Goal: Task Accomplishment & Management: Manage account settings

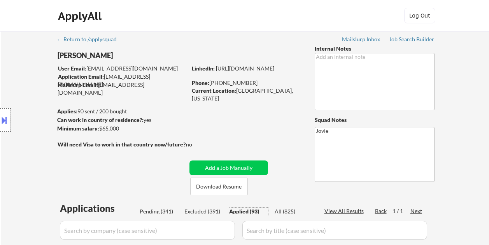
select select ""applied""
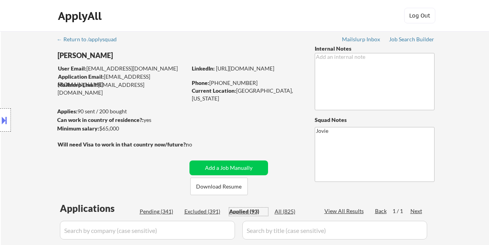
select select ""applied""
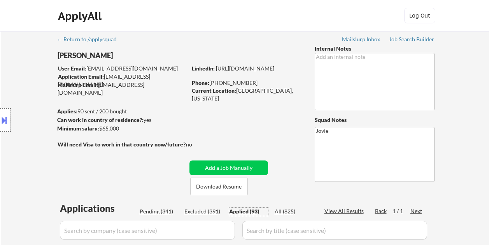
select select ""applied""
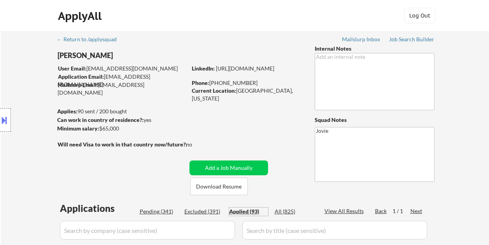
select select ""applied""
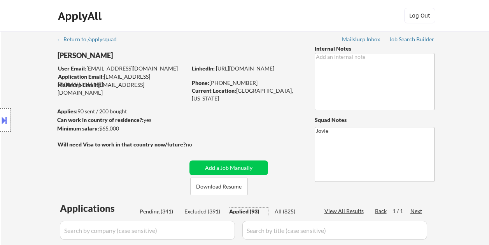
select select ""applied""
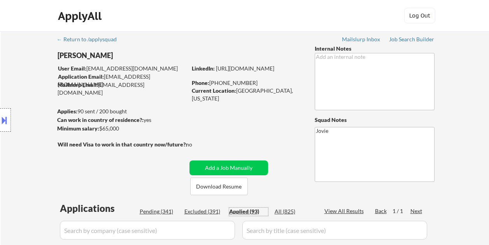
select select ""applied""
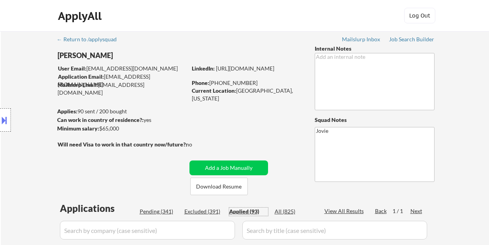
select select ""applied""
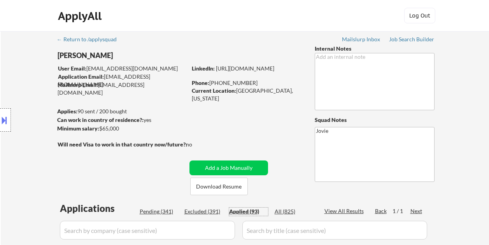
select select ""applied""
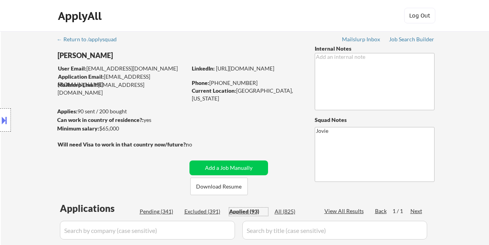
select select ""applied""
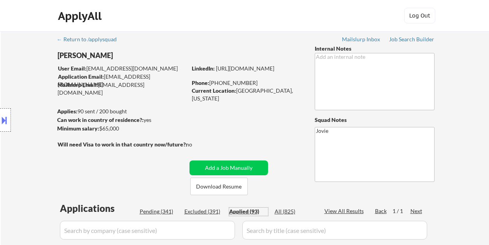
select select ""applied""
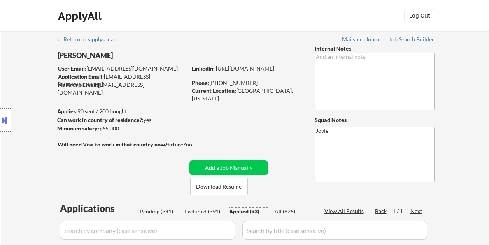
select select ""applied""
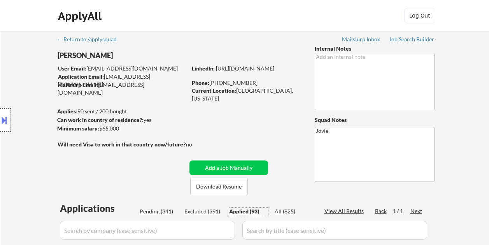
select select ""applied""
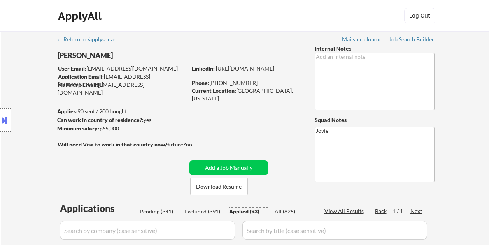
select select ""applied""
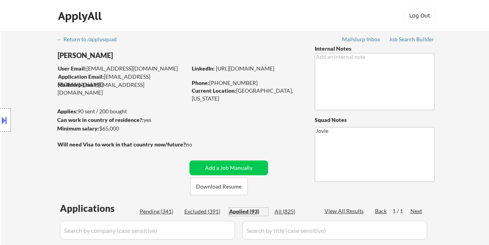
select select ""applied""
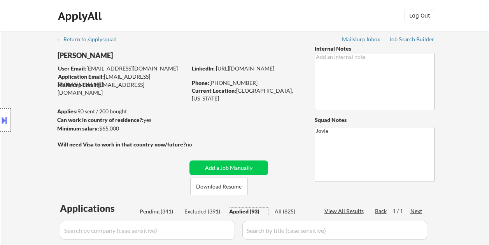
select select ""applied""
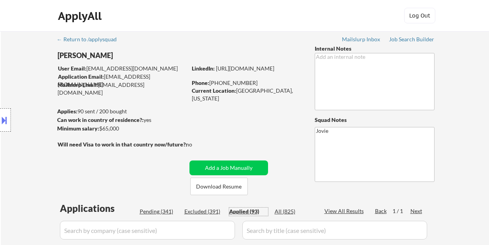
select select ""applied""
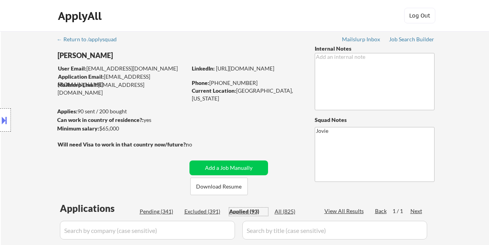
select select ""applied""
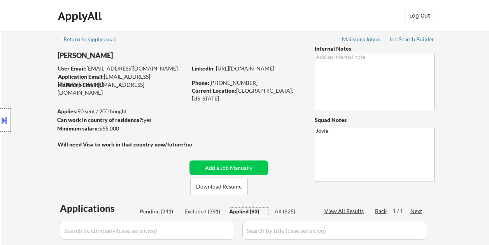
select select ""applied""
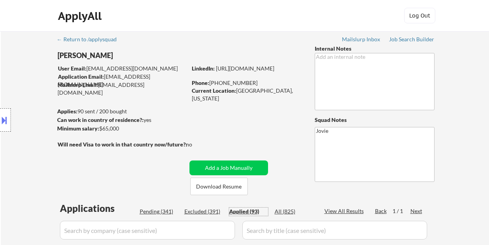
select select ""applied""
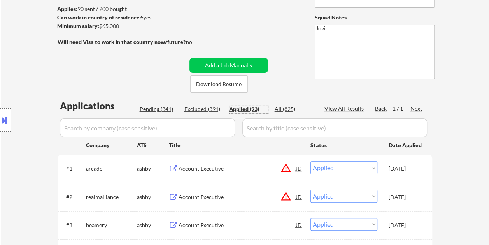
scroll to position [195, 0]
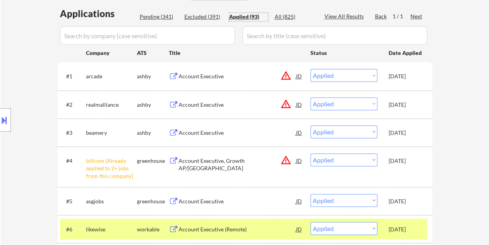
drag, startPoint x: 161, startPoint y: 18, endPoint x: 193, endPoint y: 68, distance: 60.2
click at [161, 18] on div "Pending (341)" at bounding box center [159, 17] width 39 height 8
select select ""pending""
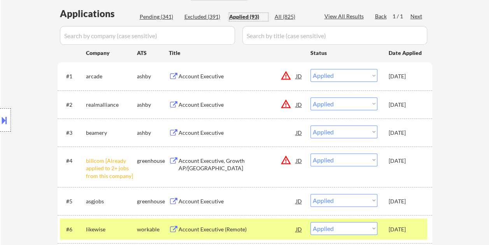
select select ""pending""
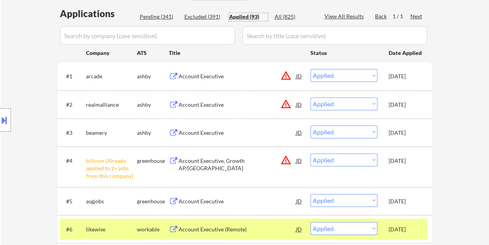
select select ""pending""
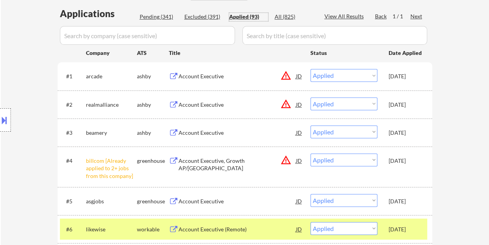
select select ""pending""
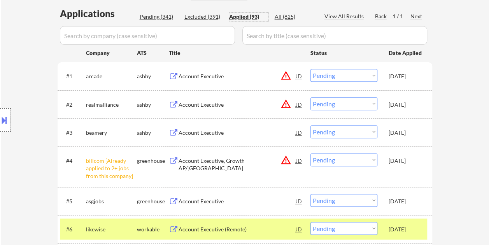
select select ""pending""
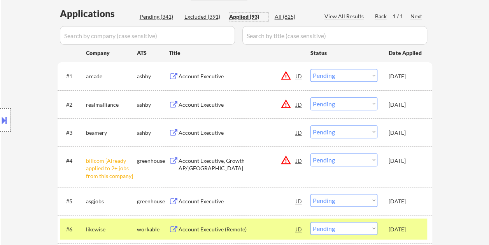
select select ""pending""
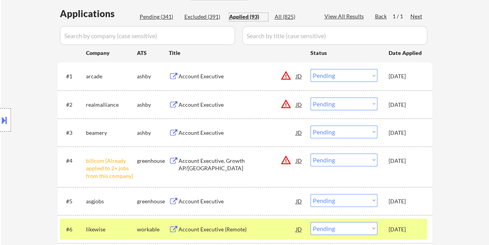
select select ""pending""
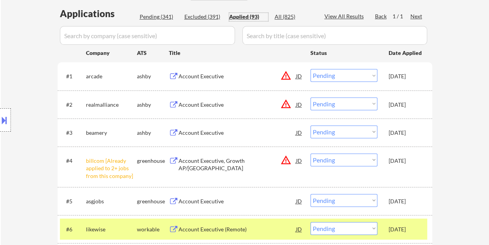
select select ""pending""
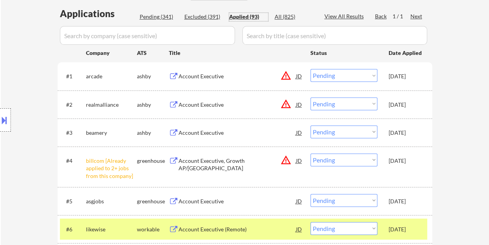
select select ""pending""
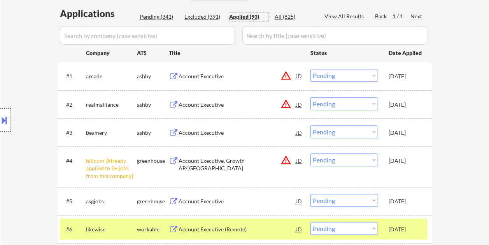
select select ""pending""
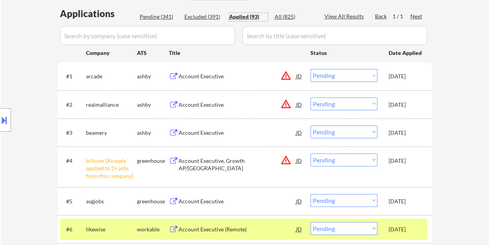
select select ""pending""
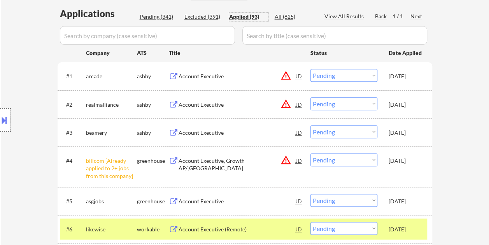
select select ""pending""
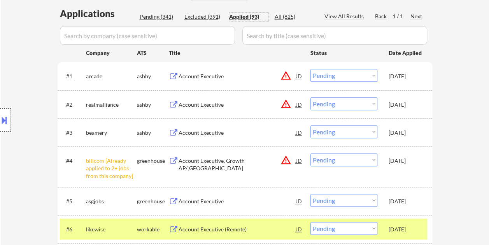
select select ""pending""
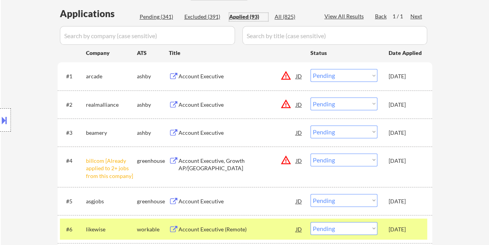
select select ""pending""
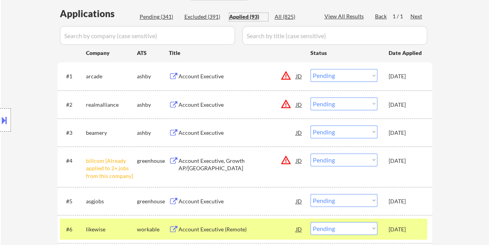
select select ""pending""
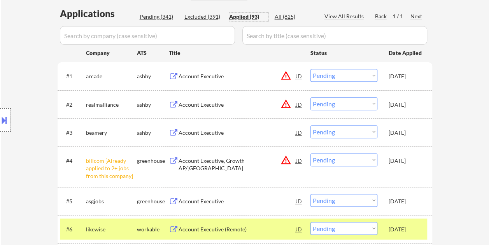
select select ""pending""
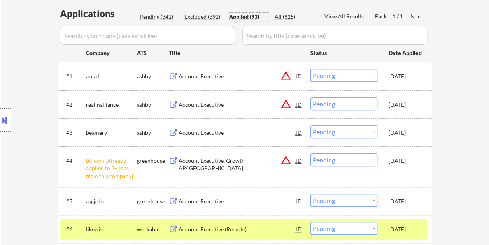
select select ""pending""
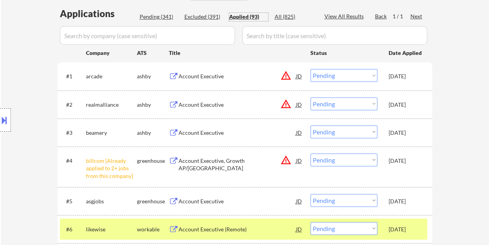
select select ""pending""
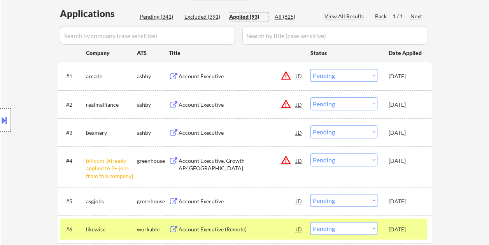
select select ""pending""
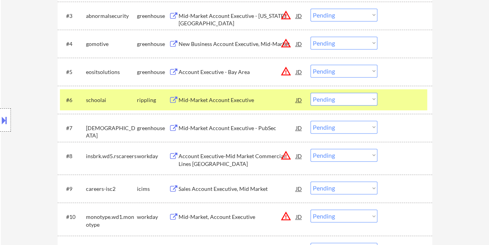
scroll to position [0, 0]
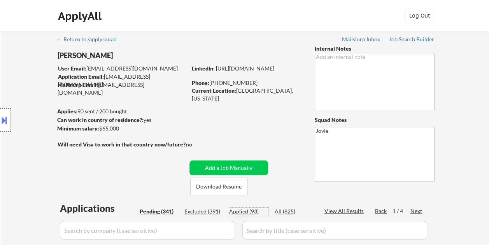
click at [237, 209] on div "Applied (93)" at bounding box center [248, 211] width 39 height 8
select select ""applied""
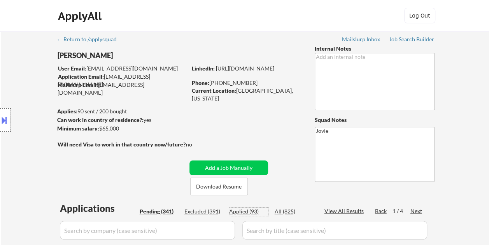
select select ""applied""
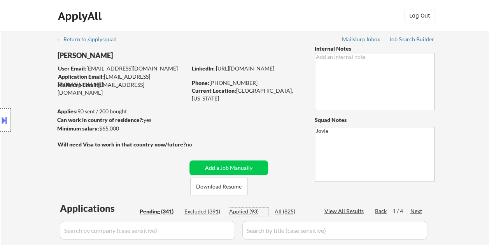
select select ""applied""
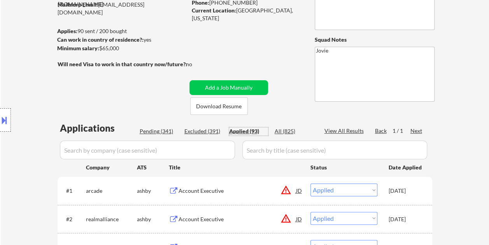
scroll to position [76, 0]
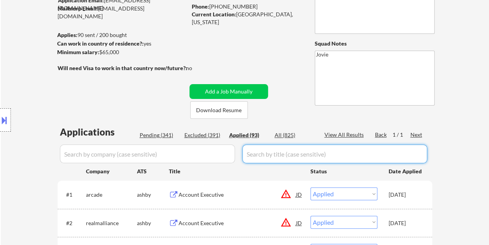
click at [159, 133] on div "Pending (341)" at bounding box center [159, 135] width 39 height 8
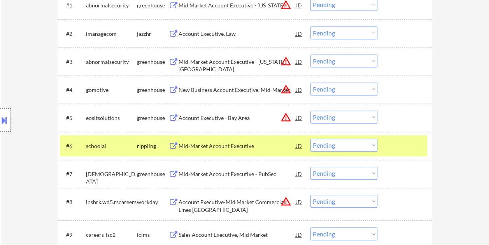
scroll to position [271, 0]
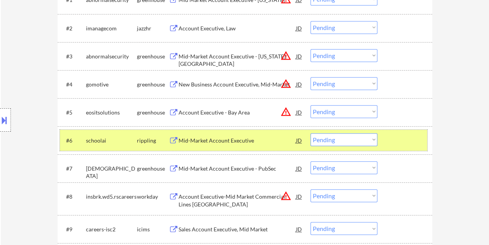
click at [395, 135] on div at bounding box center [406, 140] width 34 height 14
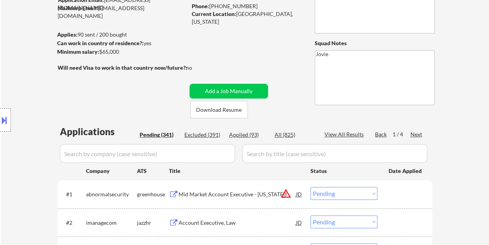
scroll to position [78, 0]
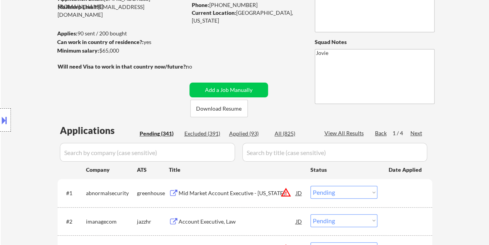
click at [411, 132] on div "Next" at bounding box center [417, 133] width 12 height 8
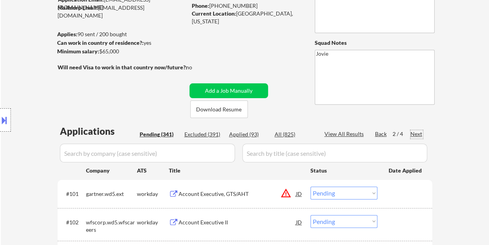
scroll to position [117, 0]
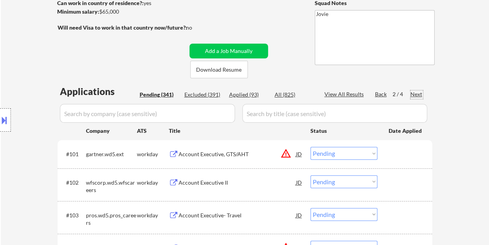
click at [420, 93] on div "Next" at bounding box center [417, 94] width 12 height 8
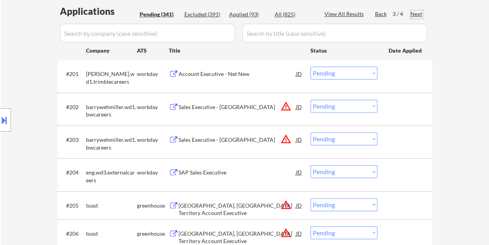
scroll to position [195, 0]
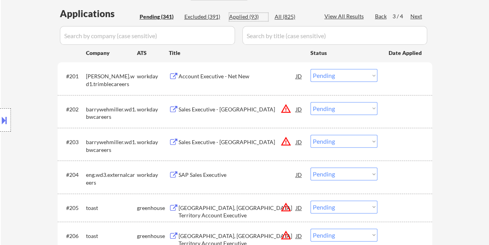
click at [237, 17] on div "Applied (93)" at bounding box center [248, 17] width 39 height 8
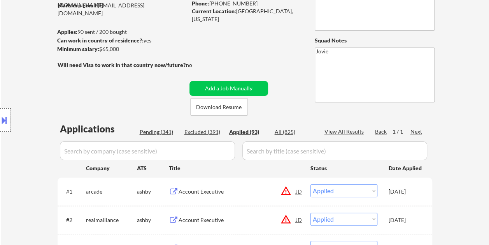
scroll to position [0, 0]
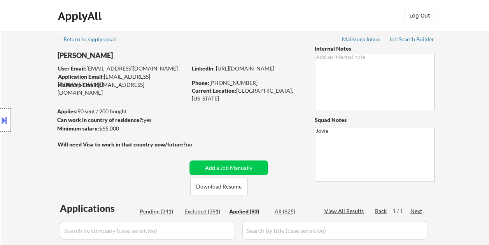
click at [163, 211] on div "Pending (341)" at bounding box center [159, 211] width 39 height 8
click at [420, 211] on div "Next" at bounding box center [417, 211] width 12 height 8
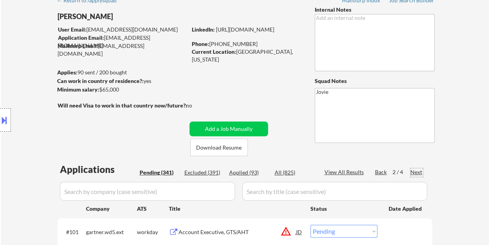
click at [416, 172] on div "Next" at bounding box center [417, 172] width 12 height 8
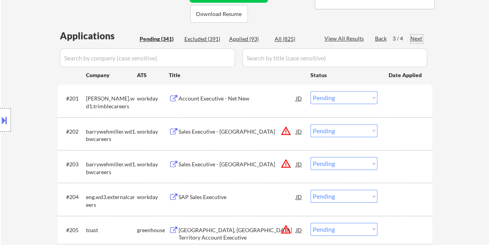
scroll to position [0, 0]
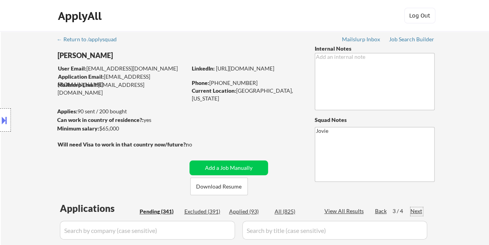
click at [416, 210] on div "Next" at bounding box center [417, 211] width 12 height 8
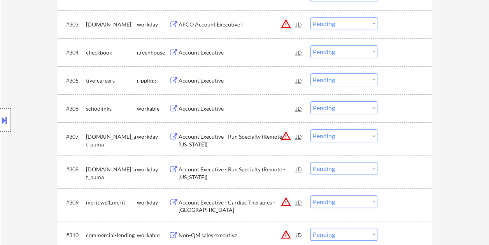
scroll to position [304, 0]
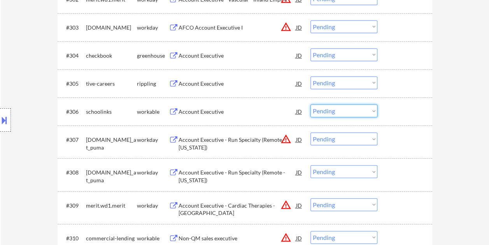
click at [368, 114] on select "Choose an option... Pending Applied Excluded (Questions) Excluded (Expired) Exc…" at bounding box center [344, 110] width 67 height 13
click at [311, 104] on select "Choose an option... Pending Applied Excluded (Questions) Excluded (Expired) Exc…" at bounding box center [344, 110] width 67 height 13
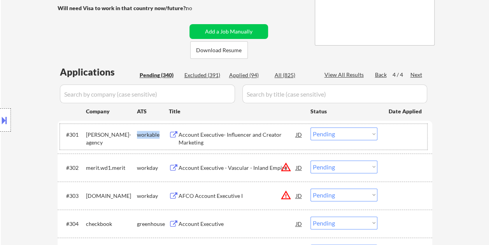
scroll to position [149, 0]
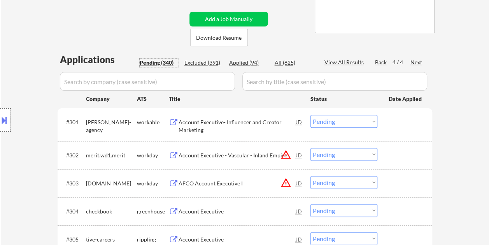
click at [146, 63] on div "Pending (340)" at bounding box center [159, 63] width 39 height 8
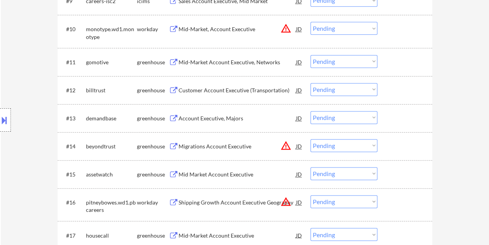
scroll to position [499, 0]
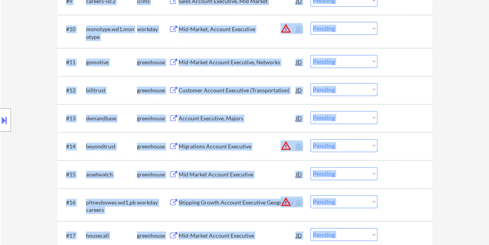
drag, startPoint x: 489, startPoint y: 43, endPoint x: 487, endPoint y: 73, distance: 30.4
drag, startPoint x: 487, startPoint y: 73, endPoint x: 392, endPoint y: 91, distance: 96.7
click at [392, 91] on div at bounding box center [406, 90] width 34 height 14
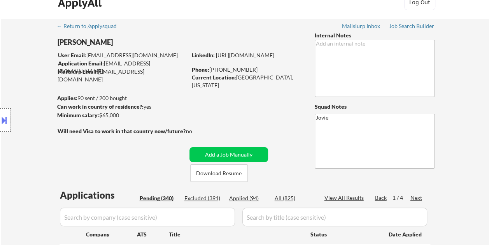
scroll to position [0, 0]
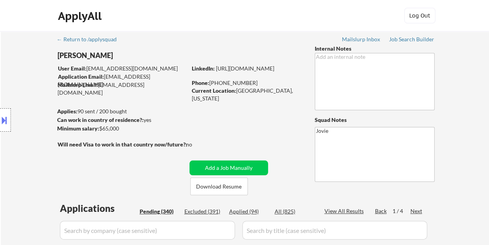
click at [414, 210] on div "Next" at bounding box center [417, 211] width 12 height 8
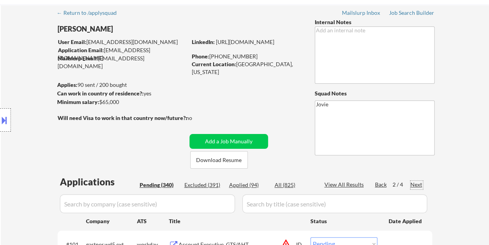
scroll to position [78, 0]
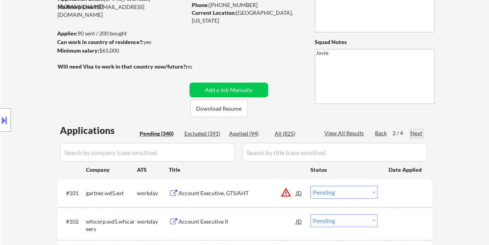
drag, startPoint x: 418, startPoint y: 132, endPoint x: 409, endPoint y: 125, distance: 10.9
click at [418, 132] on div "Next" at bounding box center [417, 133] width 12 height 8
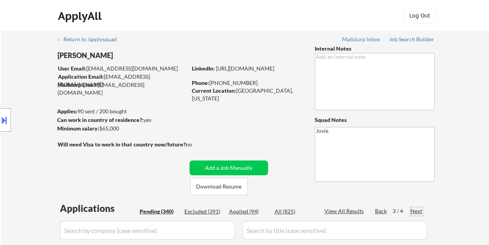
scroll to position [39, 0]
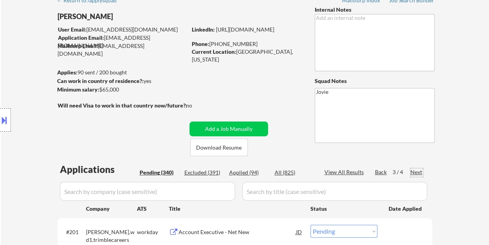
click at [419, 171] on div "Next" at bounding box center [417, 172] width 12 height 8
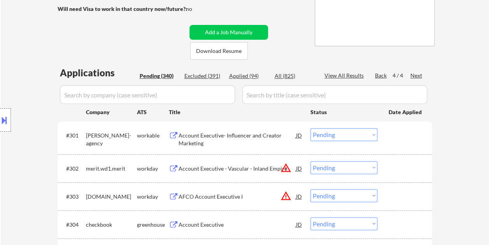
scroll to position [160, 0]
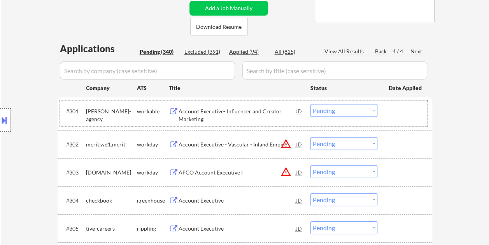
drag, startPoint x: 402, startPoint y: 115, endPoint x: 313, endPoint y: 119, distance: 89.2
click at [402, 115] on div at bounding box center [406, 111] width 34 height 14
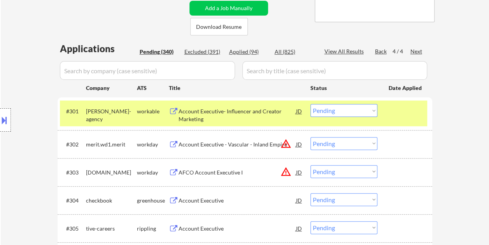
click at [205, 111] on div "Account Executive- Influencer and Creator Marketing" at bounding box center [238, 114] width 118 height 15
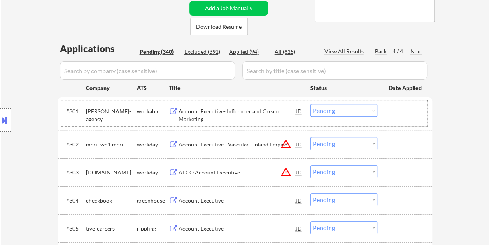
click at [398, 107] on div at bounding box center [406, 111] width 34 height 14
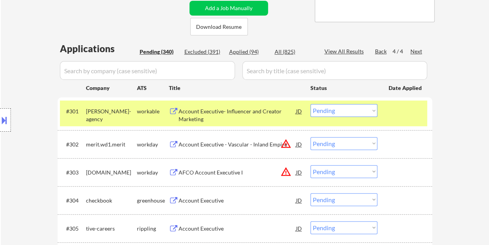
click at [368, 107] on select "Choose an option... Pending Applied Excluded (Questions) Excluded (Expired) Exc…" at bounding box center [344, 110] width 67 height 13
click at [311, 104] on select "Choose an option... Pending Applied Excluded (Questions) Excluded (Expired) Exc…" at bounding box center [344, 110] width 67 height 13
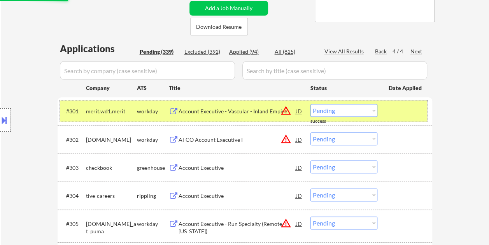
click at [404, 116] on div at bounding box center [406, 111] width 34 height 14
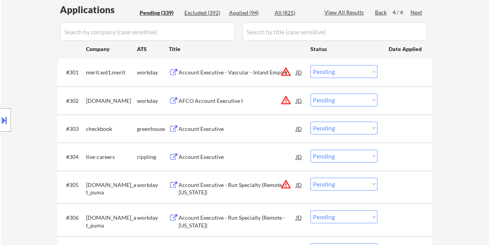
scroll to position [276, 0]
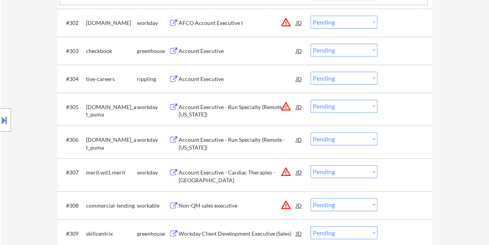
click at [396, 58] on div "#303 checkbook greenhouse Account Executive JD warning_amber Choose an option..…" at bounding box center [243, 50] width 367 height 21
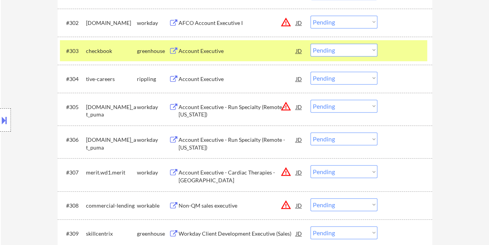
click at [256, 53] on div "Account Executive" at bounding box center [238, 51] width 118 height 8
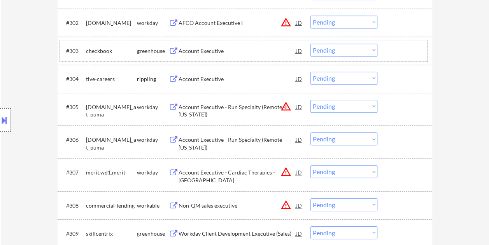
click at [387, 49] on div "#303 checkbook greenhouse Account Executive JD warning_amber Choose an option..…" at bounding box center [243, 50] width 367 height 21
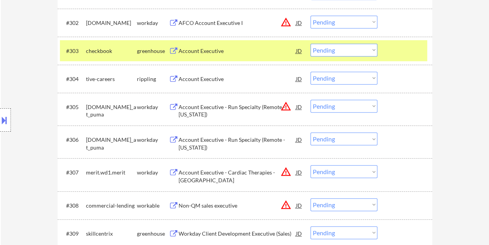
click at [372, 48] on select "Choose an option... Pending Applied Excluded (Questions) Excluded (Expired) Exc…" at bounding box center [344, 50] width 67 height 13
click at [311, 44] on select "Choose an option... Pending Applied Excluded (Questions) Excluded (Expired) Exc…" at bounding box center [344, 50] width 67 height 13
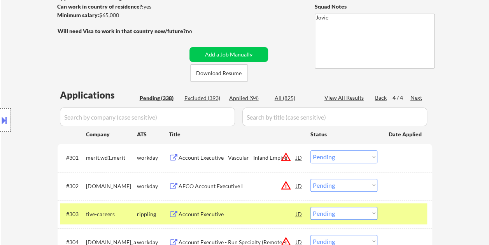
scroll to position [117, 0]
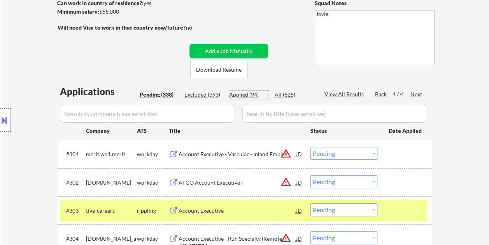
click at [240, 95] on div "Applied (94)" at bounding box center [248, 95] width 39 height 8
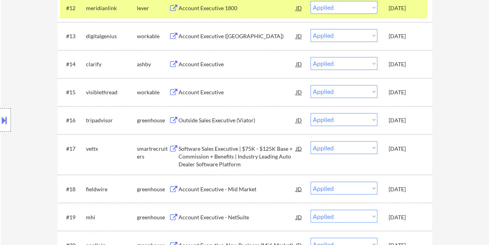
scroll to position [584, 0]
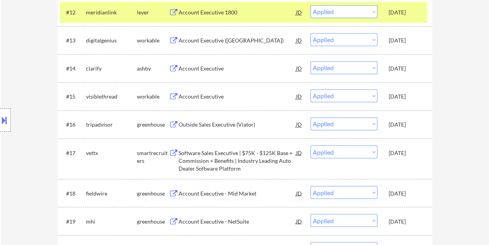
click at [391, 132] on div "#16 tripadvisor greenhouse Outside Sales Executive (Viator) JD warning_amber Ch…" at bounding box center [243, 124] width 367 height 21
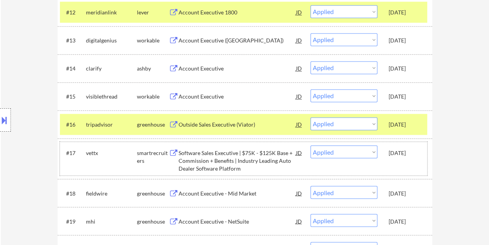
click at [409, 161] on div "#17 vettx smartrecruiters Software Sales Executive | $75K - $125K Base + Commis…" at bounding box center [243, 158] width 367 height 33
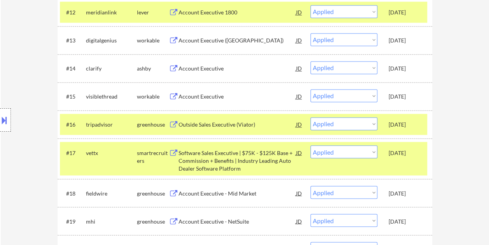
scroll to position [623, 0]
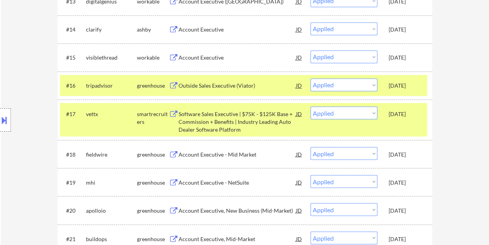
click at [396, 154] on div "[DATE]" at bounding box center [406, 154] width 34 height 8
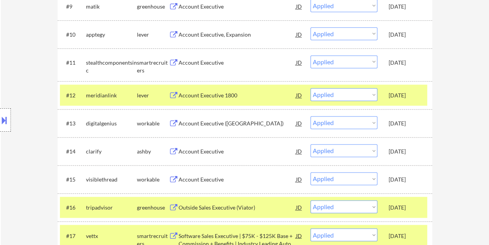
scroll to position [0, 0]
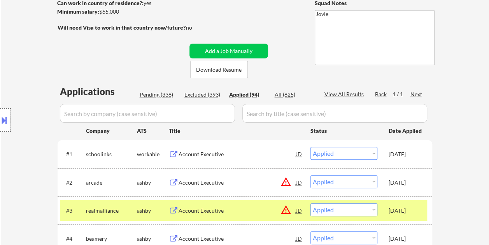
scroll to position [156, 0]
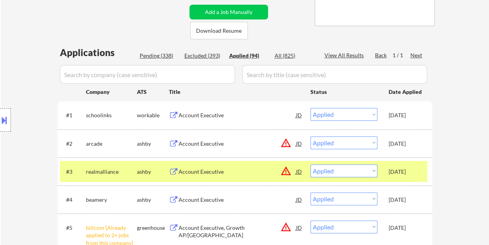
click at [151, 54] on div "Pending (338)" at bounding box center [159, 56] width 39 height 8
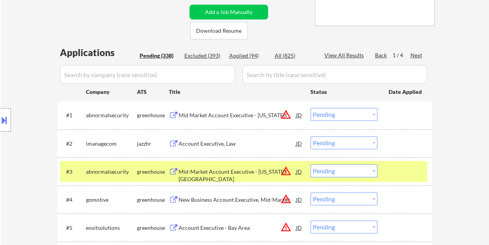
click at [403, 166] on div at bounding box center [406, 171] width 34 height 14
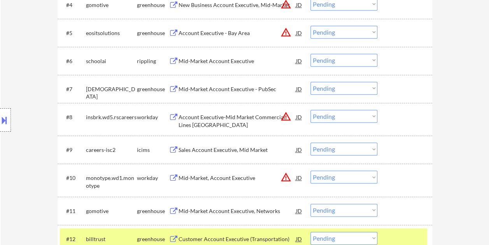
scroll to position [389, 0]
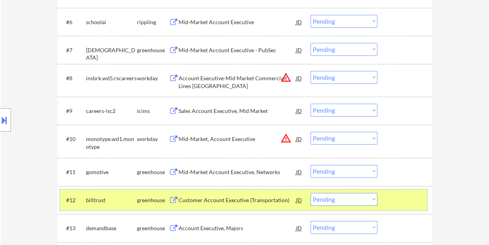
click at [401, 199] on div at bounding box center [406, 200] width 34 height 14
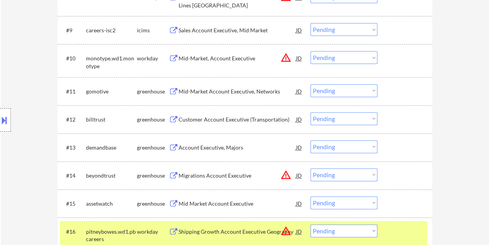
scroll to position [506, 0]
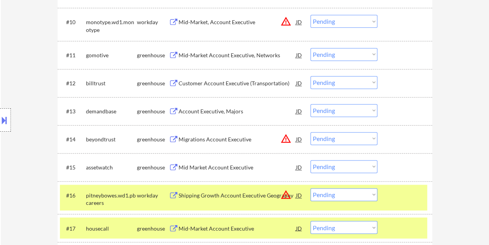
click at [416, 189] on div at bounding box center [406, 195] width 34 height 14
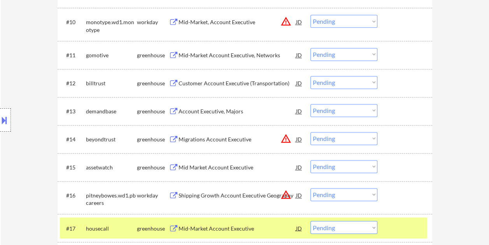
click at [403, 217] on div "#17 housecall greenhouse Mid-Market Account Executive JD warning_amber Choose a…" at bounding box center [243, 227] width 367 height 21
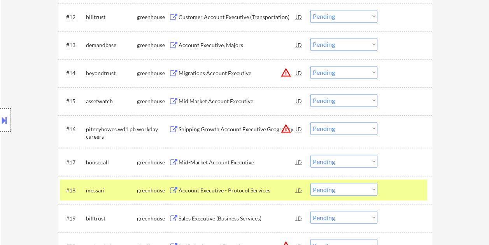
scroll to position [661, 0]
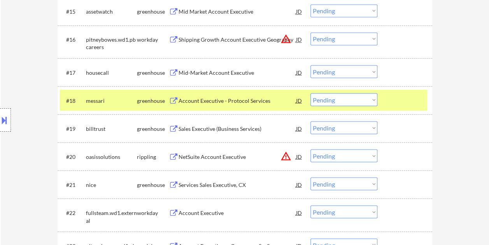
click at [409, 96] on div at bounding box center [406, 100] width 34 height 14
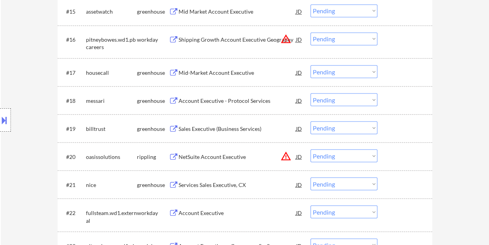
click at [394, 97] on div at bounding box center [406, 100] width 34 height 14
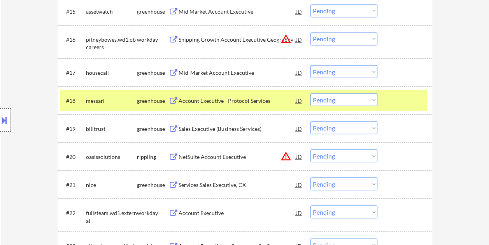
click at [254, 99] on div "Account Executive - Protocol Services" at bounding box center [238, 100] width 118 height 8
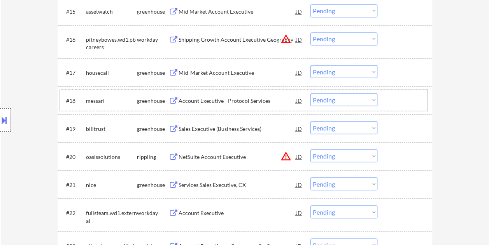
drag, startPoint x: 396, startPoint y: 96, endPoint x: 368, endPoint y: 99, distance: 28.5
click at [395, 96] on div at bounding box center [406, 100] width 34 height 14
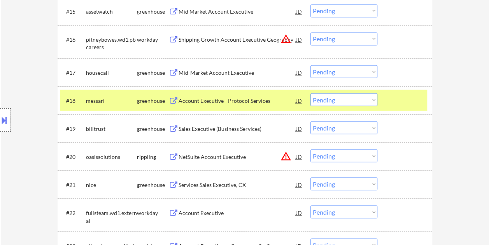
click at [367, 100] on select "Choose an option... Pending Applied Excluded (Questions) Excluded (Expired) Exc…" at bounding box center [344, 99] width 67 height 13
click at [311, 93] on select "Choose an option... Pending Applied Excluded (Questions) Excluded (Expired) Exc…" at bounding box center [344, 99] width 67 height 13
click at [409, 104] on div at bounding box center [406, 100] width 34 height 14
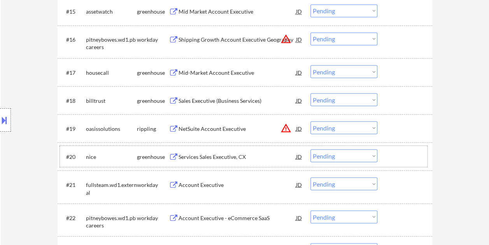
click at [414, 156] on div at bounding box center [406, 156] width 34 height 14
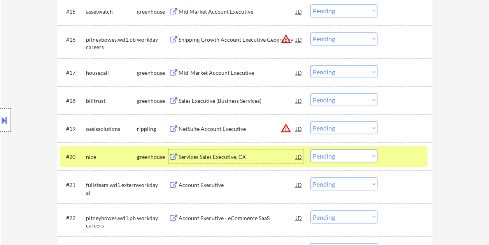
click at [270, 159] on div "Services Sales Executive, CX" at bounding box center [238, 157] width 118 height 8
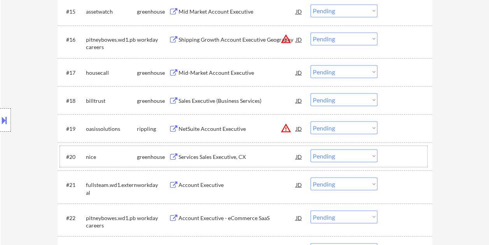
click at [395, 159] on div at bounding box center [406, 156] width 34 height 14
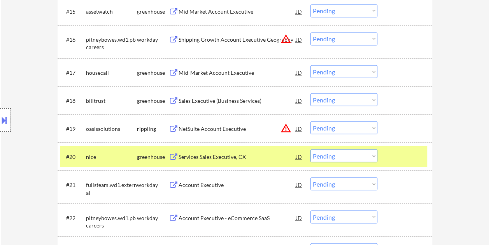
click at [367, 158] on select "Choose an option... Pending Applied Excluded (Questions) Excluded (Expired) Exc…" at bounding box center [344, 155] width 67 height 13
click at [311, 149] on select "Choose an option... Pending Applied Excluded (Questions) Excluded (Expired) Exc…" at bounding box center [344, 155] width 67 height 13
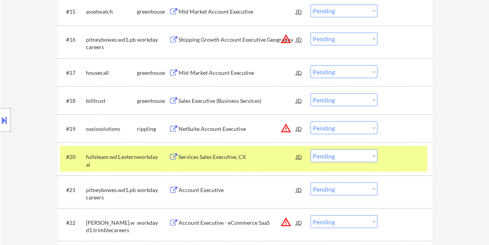
click at [405, 153] on div at bounding box center [406, 156] width 34 height 14
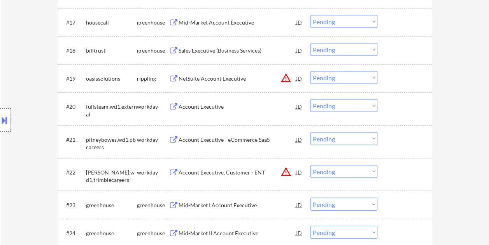
scroll to position [700, 0]
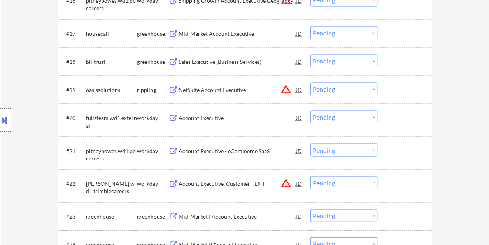
click at [411, 33] on div at bounding box center [406, 33] width 34 height 14
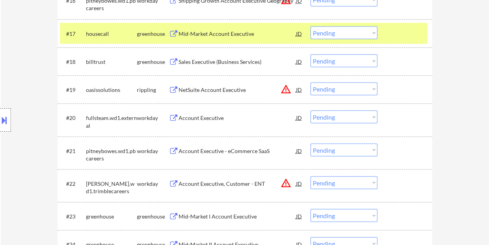
click at [258, 28] on div "Mid-Market Account Executive" at bounding box center [238, 33] width 118 height 14
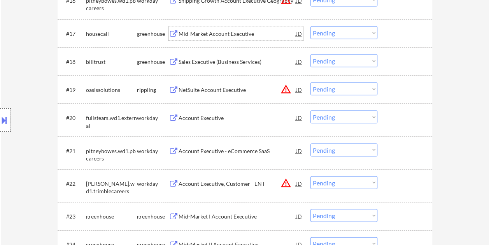
click at [387, 30] on div "#17 housecall greenhouse Mid-Market Account Executive JD warning_amber Choose a…" at bounding box center [243, 33] width 367 height 21
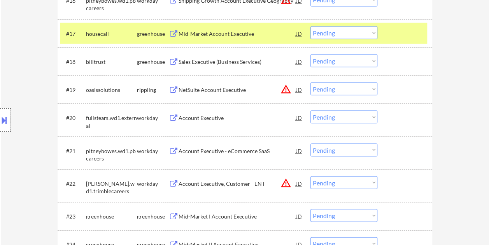
click at [364, 33] on select "Choose an option... Pending Applied Excluded (Questions) Excluded (Expired) Exc…" at bounding box center [344, 32] width 67 height 13
click at [311, 26] on select "Choose an option... Pending Applied Excluded (Questions) Excluded (Expired) Exc…" at bounding box center [344, 32] width 67 height 13
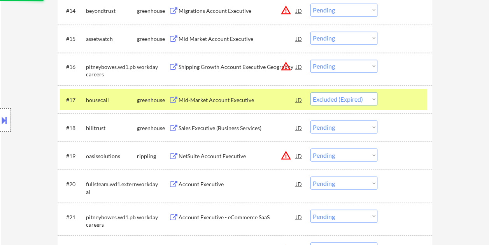
scroll to position [584, 0]
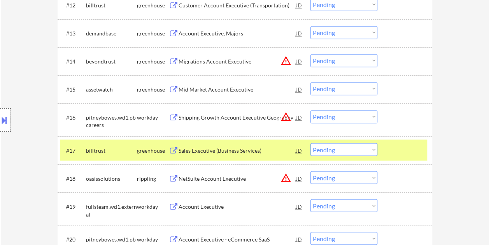
click at [395, 147] on div at bounding box center [406, 150] width 34 height 14
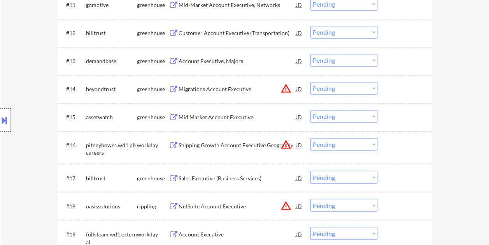
scroll to position [545, 0]
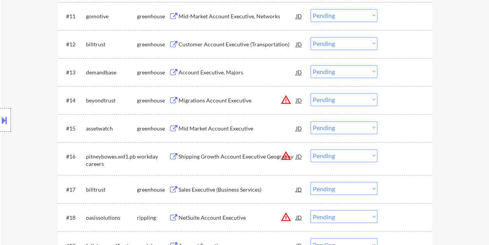
drag, startPoint x: 396, startPoint y: 127, endPoint x: 211, endPoint y: 132, distance: 185.3
click at [396, 127] on div at bounding box center [406, 128] width 34 height 14
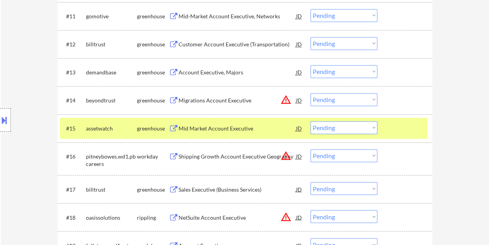
click at [198, 132] on div "Mid Market Account Executive" at bounding box center [238, 129] width 118 height 8
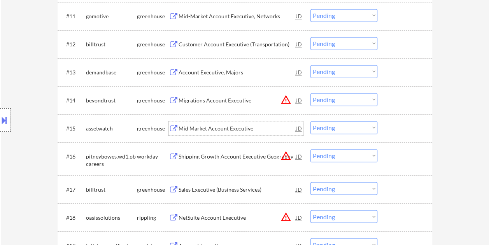
click at [410, 124] on div at bounding box center [406, 128] width 34 height 14
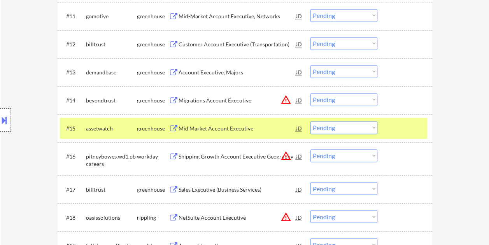
click at [372, 127] on select "Choose an option... Pending Applied Excluded (Questions) Excluded (Expired) Exc…" at bounding box center [344, 127] width 67 height 13
click at [311, 121] on select "Choose an option... Pending Applied Excluded (Questions) Excluded (Expired) Exc…" at bounding box center [344, 127] width 67 height 13
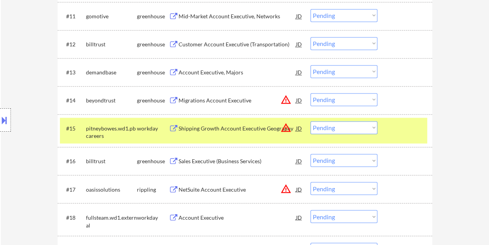
click at [390, 125] on div at bounding box center [406, 128] width 34 height 14
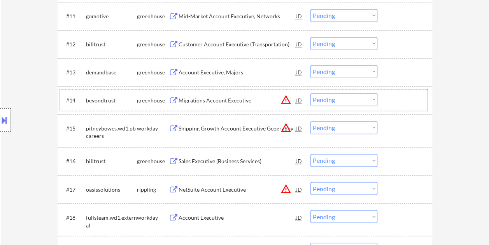
click at [398, 92] on div "#14 beyondtrust greenhouse Migrations Account Executive JD warning_amber Choose…" at bounding box center [243, 99] width 367 height 21
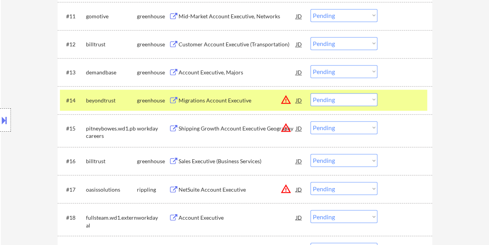
click at [396, 93] on div at bounding box center [406, 100] width 34 height 14
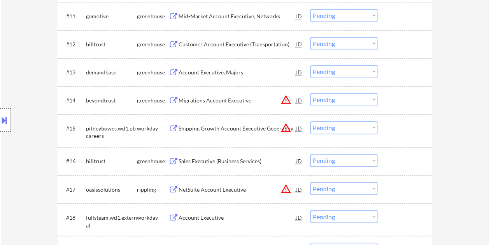
click at [395, 61] on div "#13 demandbase greenhouse Account Executive, Majors JD warning_amber Choose an …" at bounding box center [245, 72] width 375 height 28
click at [394, 72] on div at bounding box center [406, 72] width 34 height 14
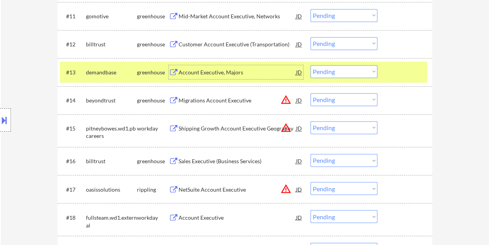
click at [258, 69] on div "Account Executive, Majors" at bounding box center [238, 72] width 118 height 8
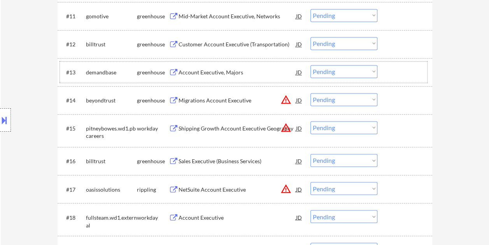
drag, startPoint x: 391, startPoint y: 66, endPoint x: 367, endPoint y: 68, distance: 23.4
click at [391, 66] on div at bounding box center [406, 72] width 34 height 14
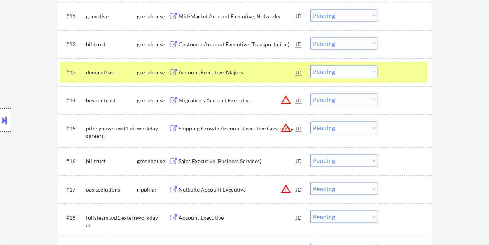
click at [367, 68] on select "Choose an option... Pending Applied Excluded (Questions) Excluded (Expired) Exc…" at bounding box center [344, 71] width 67 height 13
click at [311, 65] on select "Choose an option... Pending Applied Excluded (Questions) Excluded (Expired) Exc…" at bounding box center [344, 71] width 67 height 13
click at [385, 72] on div "#13 demandbase greenhouse Account Executive, Majors JD warning_amber Choose an …" at bounding box center [243, 71] width 367 height 21
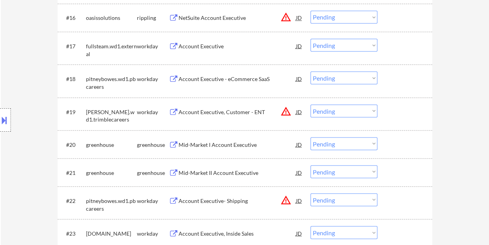
scroll to position [700, 0]
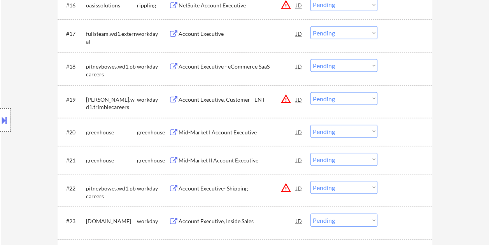
drag, startPoint x: 405, startPoint y: 125, endPoint x: 404, endPoint y: 129, distance: 4.6
click at [405, 127] on div at bounding box center [406, 132] width 34 height 14
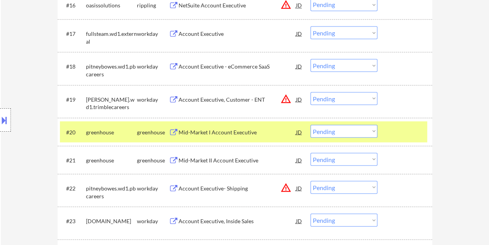
click at [265, 128] on div "Mid-Market I Account Executive" at bounding box center [238, 132] width 118 height 8
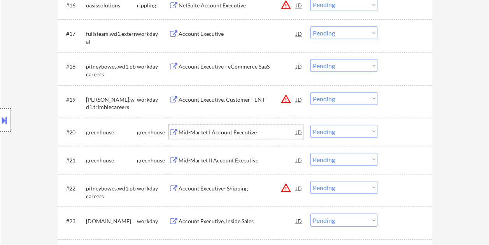
click at [393, 127] on div at bounding box center [406, 132] width 34 height 14
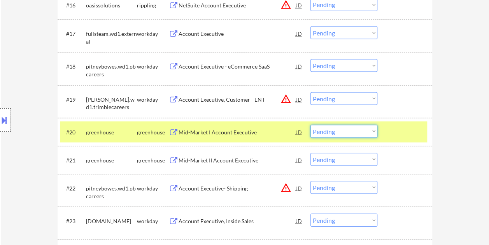
click at [369, 128] on select "Choose an option... Pending Applied Excluded (Questions) Excluded (Expired) Exc…" at bounding box center [344, 131] width 67 height 13
click at [311, 125] on select "Choose an option... Pending Applied Excluded (Questions) Excluded (Expired) Exc…" at bounding box center [344, 131] width 67 height 13
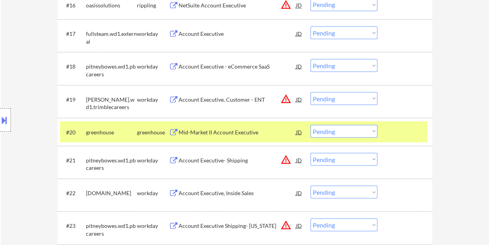
click at [390, 125] on div at bounding box center [406, 132] width 34 height 14
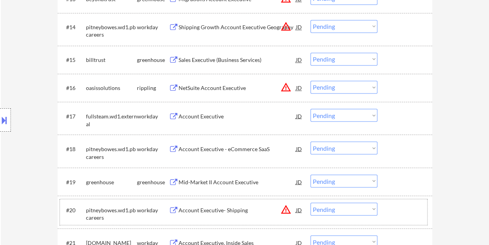
scroll to position [657, 0]
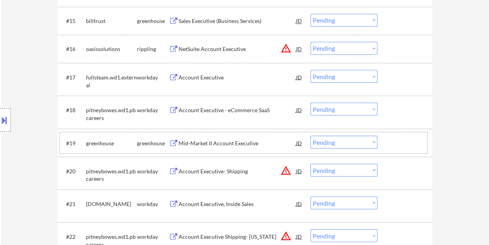
click at [405, 135] on div at bounding box center [406, 142] width 34 height 14
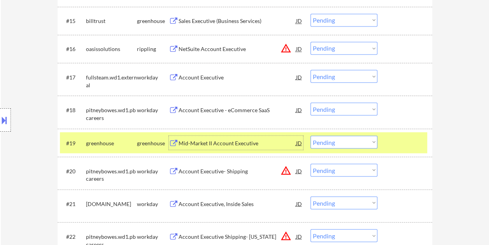
click at [212, 145] on div "Mid-Market II Account Executive" at bounding box center [238, 143] width 118 height 8
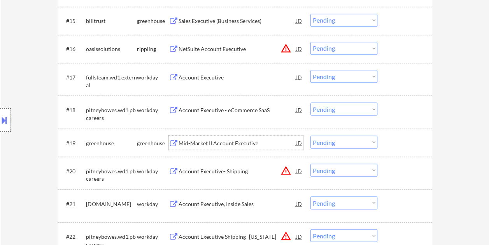
drag, startPoint x: 394, startPoint y: 135, endPoint x: 385, endPoint y: 136, distance: 8.7
click at [394, 135] on div "#19 greenhouse greenhouse Mid-Market II Account Executive JD warning_amber Choo…" at bounding box center [243, 142] width 367 height 21
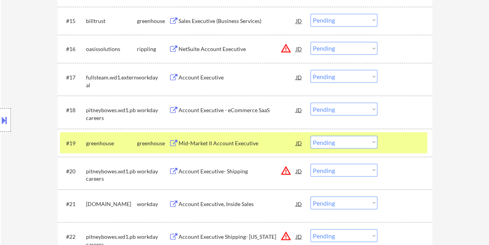
click at [375, 139] on select "Choose an option... Pending Applied Excluded (Questions) Excluded (Expired) Exc…" at bounding box center [344, 141] width 67 height 13
click at [311, 135] on select "Choose an option... Pending Applied Excluded (Questions) Excluded (Expired) Exc…" at bounding box center [344, 141] width 67 height 13
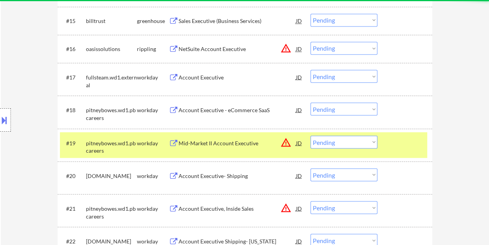
click at [387, 144] on div "#19 pitneybowes.wd1.pbcareers workday Mid-Market II Account Executive JD warnin…" at bounding box center [243, 145] width 367 height 26
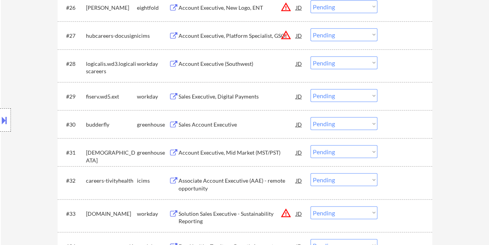
scroll to position [1046, 0]
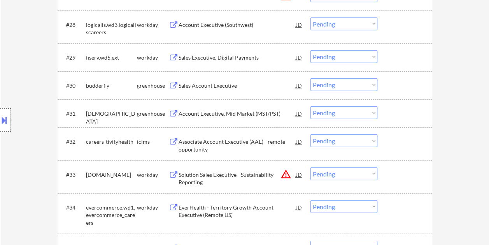
click at [389, 87] on div at bounding box center [406, 85] width 34 height 14
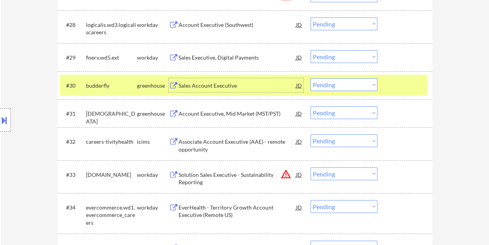
click at [265, 81] on div "Sales Account Executive" at bounding box center [238, 85] width 118 height 14
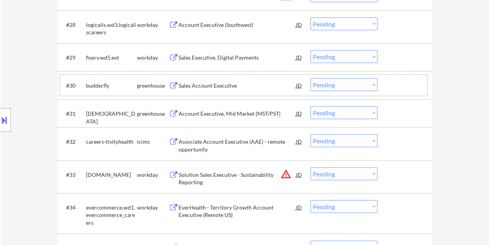
click at [386, 80] on div "#30 budderfly greenhouse Sales Account Executive JD warning_amber Choose an opt…" at bounding box center [243, 85] width 367 height 21
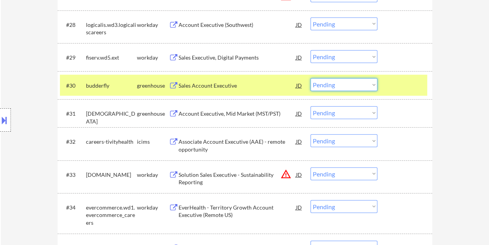
click at [373, 84] on select "Choose an option... Pending Applied Excluded (Questions) Excluded (Expired) Exc…" at bounding box center [344, 84] width 67 height 13
click at [311, 78] on select "Choose an option... Pending Applied Excluded (Questions) Excluded (Expired) Exc…" at bounding box center [344, 84] width 67 height 13
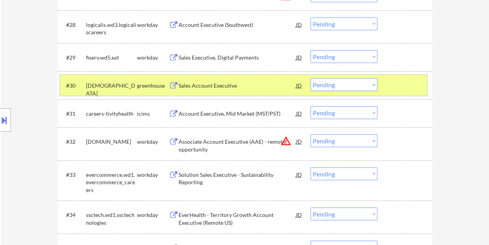
click at [409, 90] on div at bounding box center [406, 85] width 34 height 14
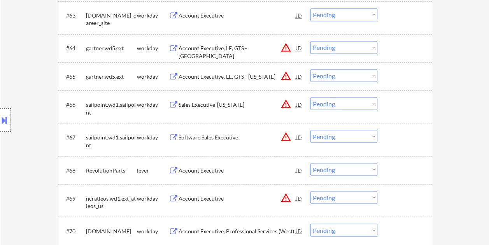
scroll to position [2174, 0]
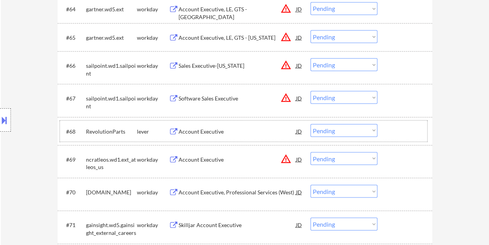
drag, startPoint x: 409, startPoint y: 131, endPoint x: 322, endPoint y: 131, distance: 86.8
click at [408, 131] on div at bounding box center [406, 131] width 34 height 14
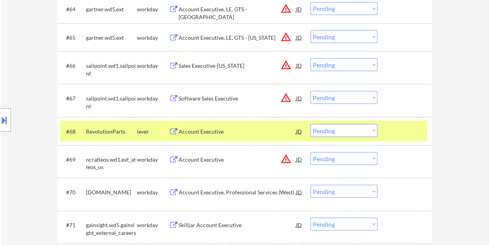
click at [265, 127] on div "Account Executive" at bounding box center [238, 131] width 118 height 8
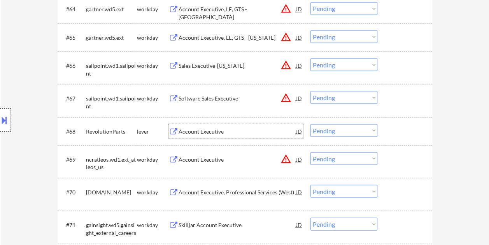
click at [391, 128] on div at bounding box center [406, 131] width 34 height 14
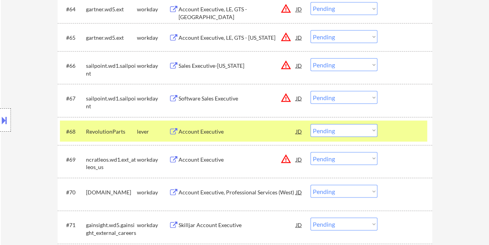
click at [374, 131] on select "Choose an option... Pending Applied Excluded (Questions) Excluded (Expired) Exc…" at bounding box center [344, 130] width 67 height 13
click at [311, 124] on select "Choose an option... Pending Applied Excluded (Questions) Excluded (Expired) Exc…" at bounding box center [344, 130] width 67 height 13
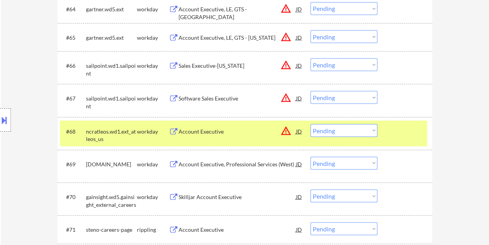
click at [384, 132] on div "#68 ncratleos.wd1.ext_atleos_us workday Account Executive JD warning_amber Choo…" at bounding box center [243, 133] width 367 height 26
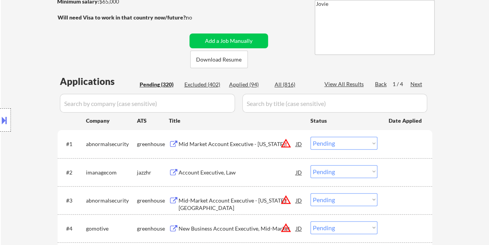
scroll to position [132, 0]
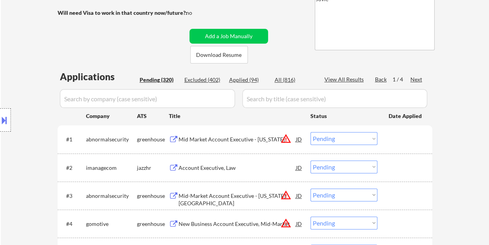
click at [397, 132] on div at bounding box center [406, 139] width 34 height 14
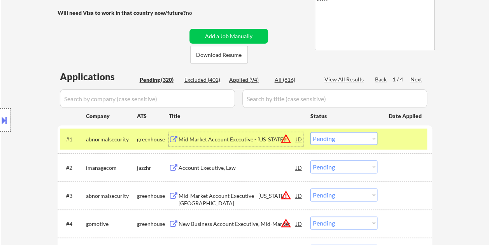
click at [244, 139] on div "Mid Market Account Executive - Virginia" at bounding box center [238, 139] width 118 height 8
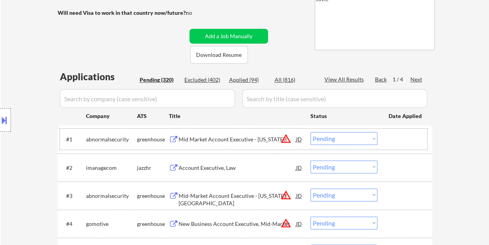
click at [387, 141] on div "#1 abnormalsecurity greenhouse Mid Market Account Executive - Virginia JD warni…" at bounding box center [243, 138] width 367 height 21
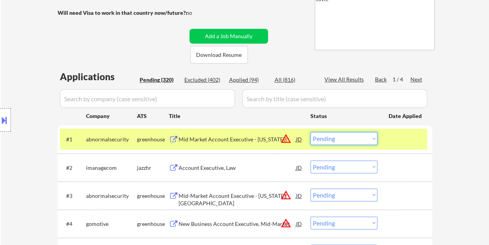
click at [370, 140] on select "Choose an option... Pending Applied Excluded (Questions) Excluded (Expired) Exc…" at bounding box center [344, 138] width 67 height 13
click at [311, 132] on select "Choose an option... Pending Applied Excluded (Questions) Excluded (Expired) Exc…" at bounding box center [344, 138] width 67 height 13
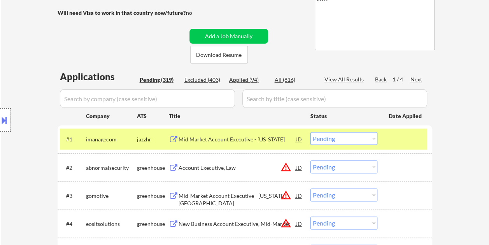
click at [410, 140] on div at bounding box center [406, 139] width 34 height 14
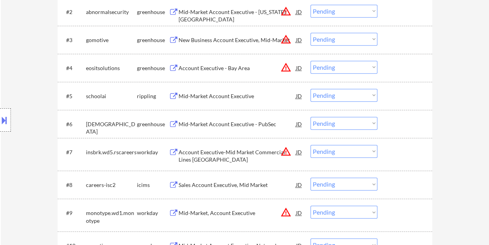
scroll to position [248, 0]
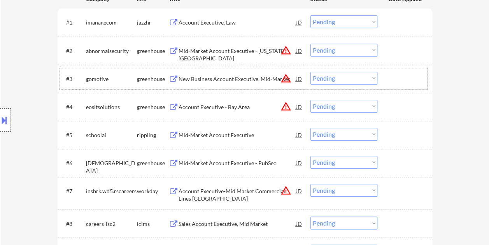
click at [405, 76] on div at bounding box center [406, 79] width 34 height 14
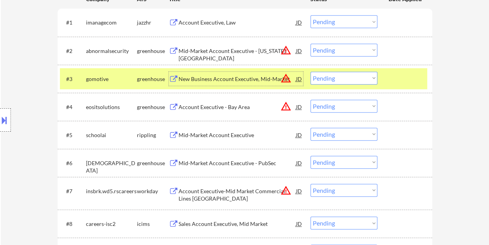
click at [236, 72] on div "New Business Account Executive, Mid-Market" at bounding box center [238, 79] width 118 height 14
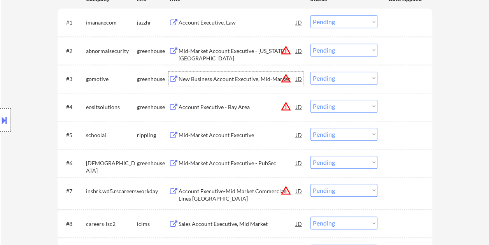
click at [391, 77] on div at bounding box center [406, 79] width 34 height 14
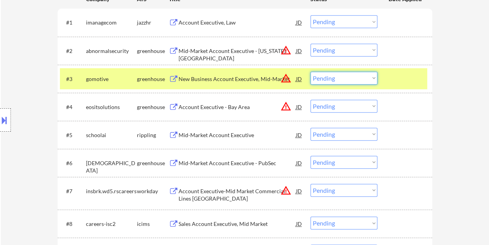
click at [369, 78] on select "Choose an option... Pending Applied Excluded (Questions) Excluded (Expired) Exc…" at bounding box center [344, 78] width 67 height 13
click at [311, 72] on select "Choose an option... Pending Applied Excluded (Questions) Excluded (Expired) Exc…" at bounding box center [344, 78] width 67 height 13
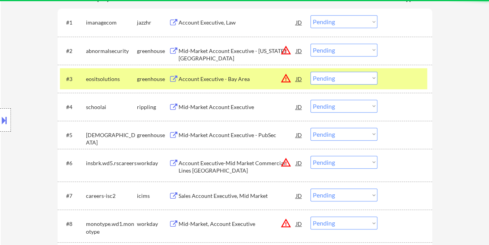
click at [384, 82] on div "#3 eositsolutions greenhouse Account Executive - Bay Area JD warning_amber Choo…" at bounding box center [243, 78] width 367 height 21
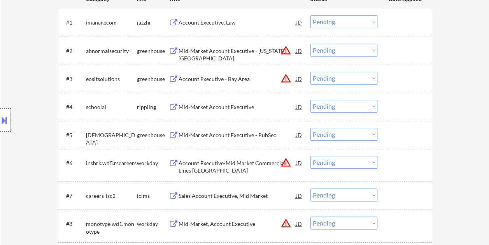
click at [398, 51] on div at bounding box center [406, 51] width 34 height 14
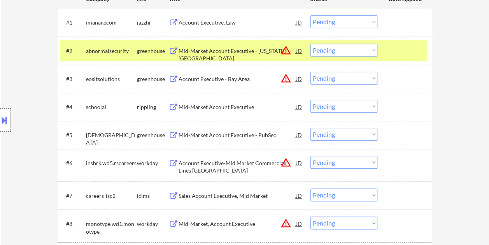
click at [392, 49] on div at bounding box center [406, 51] width 34 height 14
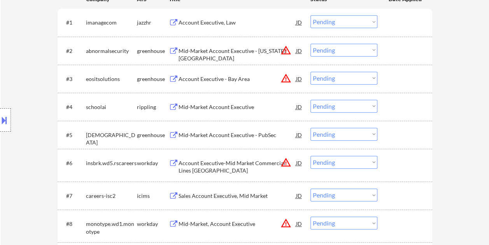
click at [387, 76] on div "#3 eositsolutions greenhouse Account Executive - Bay Area JD warning_amber Choo…" at bounding box center [243, 78] width 367 height 21
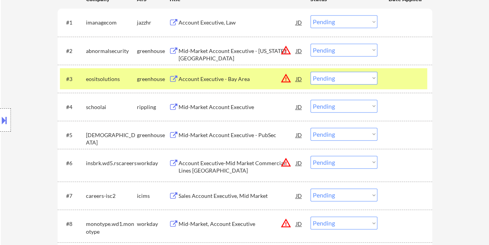
click at [248, 76] on div "Account Executive - Bay Area" at bounding box center [238, 79] width 118 height 8
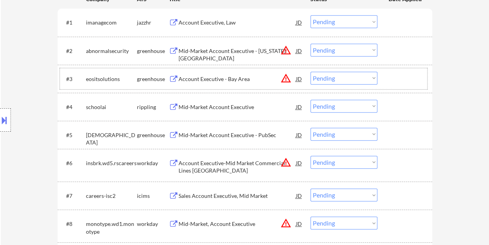
click at [388, 77] on div "#3 eositsolutions greenhouse Account Executive - Bay Area JD warning_amber Choo…" at bounding box center [243, 78] width 367 height 21
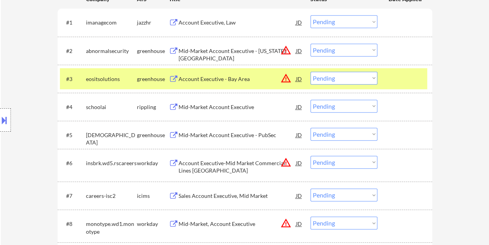
click at [370, 79] on select "Choose an option... Pending Applied Excluded (Questions) Excluded (Expired) Exc…" at bounding box center [344, 78] width 67 height 13
click at [311, 72] on select "Choose an option... Pending Applied Excluded (Questions) Excluded (Expired) Exc…" at bounding box center [344, 78] width 67 height 13
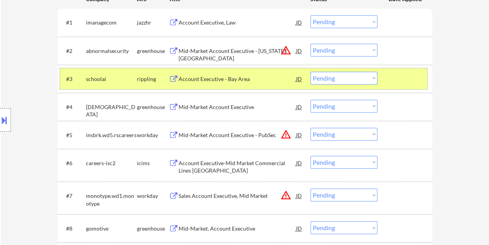
click at [393, 81] on div at bounding box center [406, 79] width 34 height 14
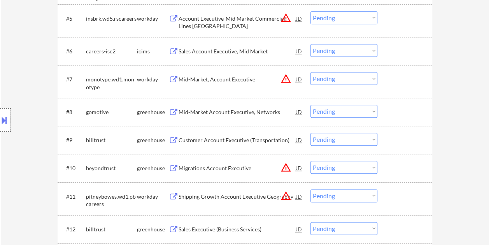
scroll to position [365, 0]
click at [395, 109] on div at bounding box center [406, 111] width 34 height 14
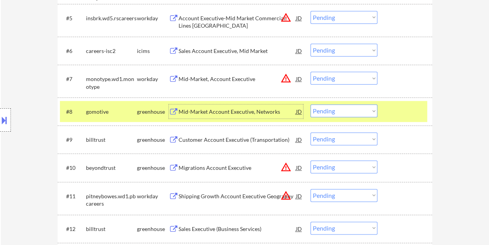
click at [258, 112] on div "Mid-Market Account Executive, Networks" at bounding box center [238, 112] width 118 height 8
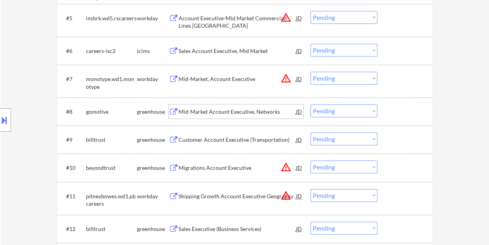
click at [384, 107] on div "#8 gomotive greenhouse Mid-Market Account Executive, Networks JD warning_amber …" at bounding box center [243, 111] width 367 height 21
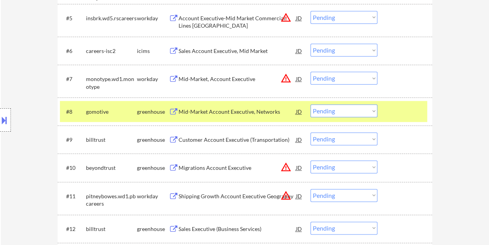
click at [357, 112] on select "Choose an option... Pending Applied Excluded (Questions) Excluded (Expired) Exc…" at bounding box center [344, 110] width 67 height 13
click at [311, 104] on select "Choose an option... Pending Applied Excluded (Questions) Excluded (Expired) Exc…" at bounding box center [344, 110] width 67 height 13
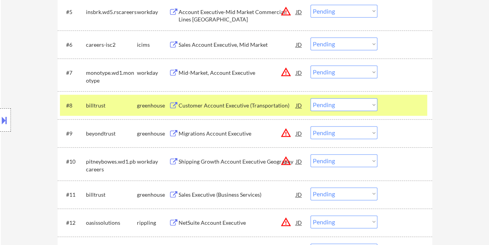
scroll to position [383, 0]
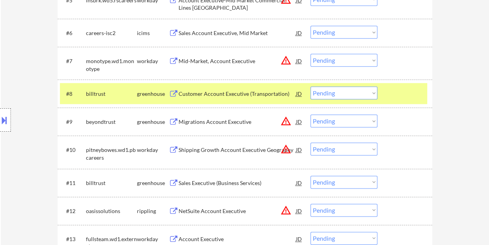
click at [400, 93] on div at bounding box center [406, 93] width 34 height 14
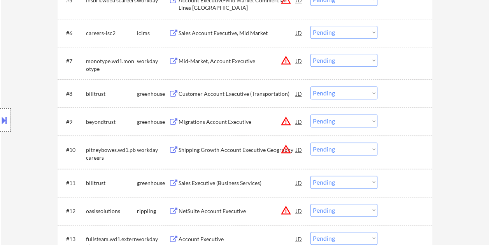
click at [398, 92] on div at bounding box center [406, 93] width 34 height 14
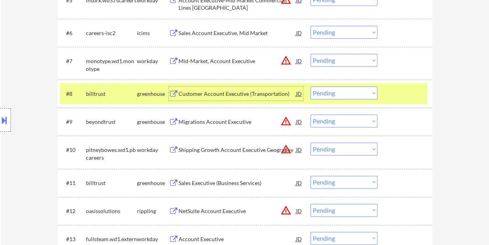
click at [257, 95] on div "Customer Account Executive (Transportation)" at bounding box center [238, 94] width 118 height 8
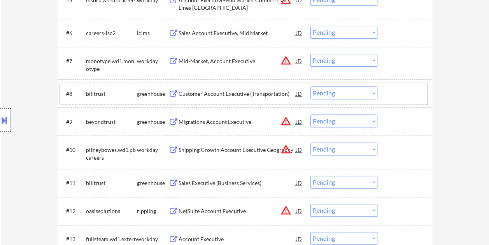
click at [395, 99] on div at bounding box center [406, 93] width 34 height 14
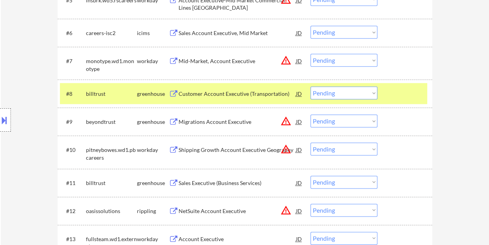
click at [370, 96] on select "Choose an option... Pending Applied Excluded (Questions) Excluded (Expired) Exc…" at bounding box center [344, 92] width 67 height 13
click at [311, 86] on select "Choose an option... Pending Applied Excluded (Questions) Excluded (Expired) Exc…" at bounding box center [344, 92] width 67 height 13
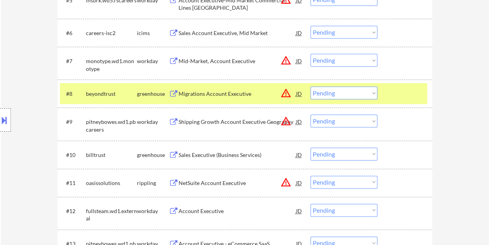
click at [389, 92] on div at bounding box center [406, 93] width 34 height 14
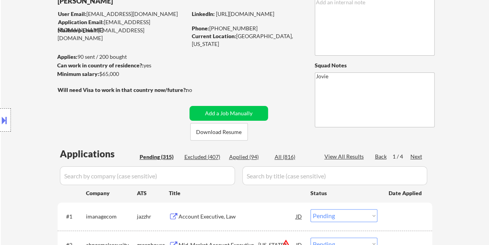
scroll to position [85, 0]
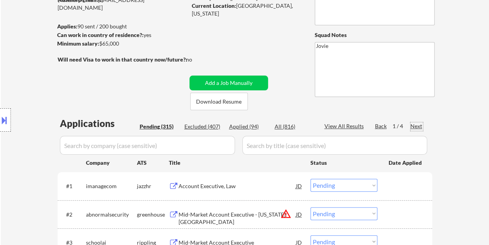
click at [415, 128] on div "Next" at bounding box center [417, 126] width 12 height 8
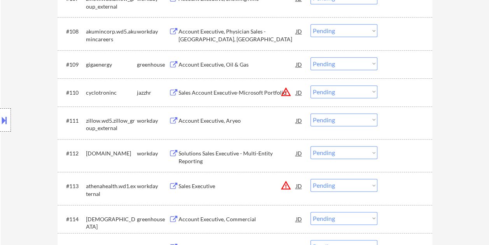
scroll to position [552, 0]
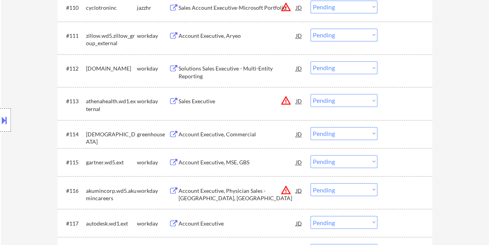
click at [410, 135] on div at bounding box center [406, 134] width 34 height 14
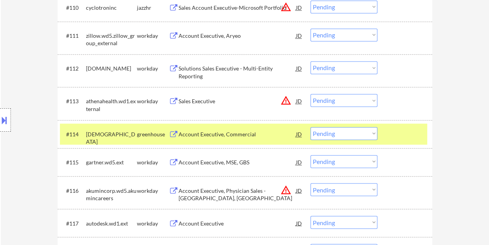
click at [413, 136] on div at bounding box center [406, 134] width 34 height 14
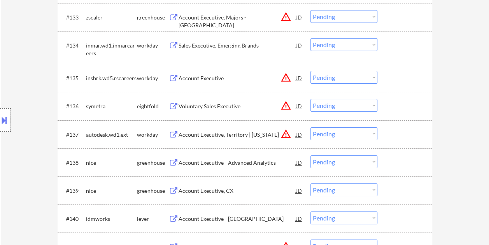
scroll to position [1252, 0]
click at [407, 156] on div at bounding box center [406, 161] width 34 height 14
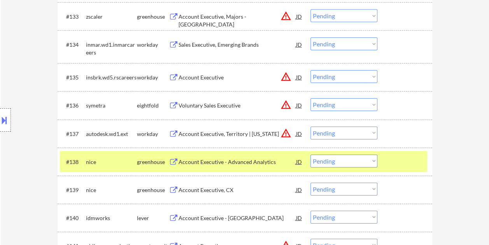
click at [246, 154] on div "#138 nice greenhouse Account Executive - Advanced Analytics JD warning_amber Ch…" at bounding box center [243, 161] width 367 height 21
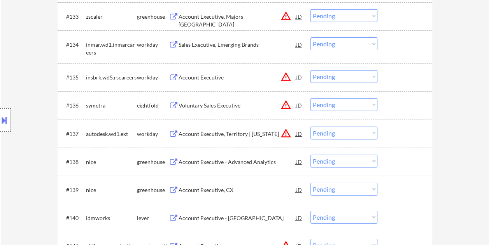
click at [394, 163] on div at bounding box center [406, 161] width 34 height 14
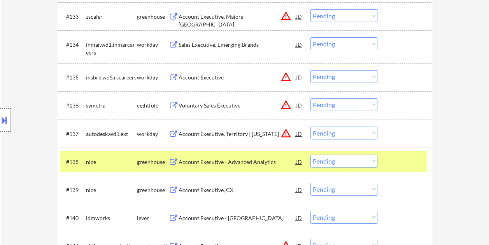
click at [213, 153] on div "#138 nice greenhouse Account Executive - Advanced Analytics JD warning_amber Ch…" at bounding box center [243, 161] width 367 height 21
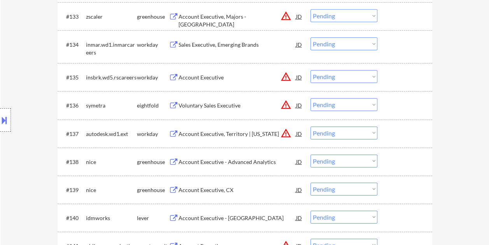
click at [396, 166] on div at bounding box center [406, 161] width 34 height 14
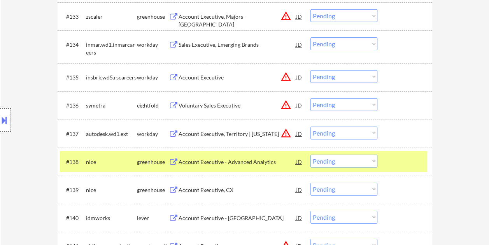
click at [216, 161] on div "Account Executive - Advanced Analytics" at bounding box center [238, 162] width 118 height 8
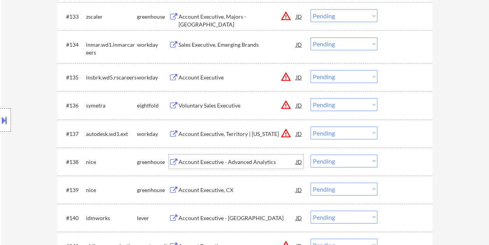
click at [387, 161] on div "#138 nice greenhouse Account Executive - Advanced Analytics JD warning_amber Ch…" at bounding box center [243, 161] width 367 height 21
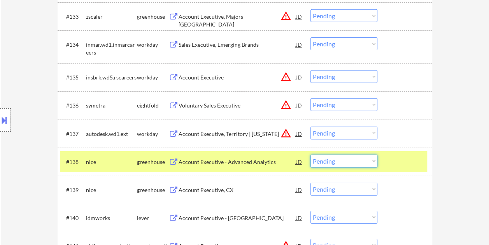
click at [367, 158] on select "Choose an option... Pending Applied Excluded (Questions) Excluded (Expired) Exc…" at bounding box center [344, 160] width 67 height 13
click at [311, 154] on select "Choose an option... Pending Applied Excluded (Questions) Excluded (Expired) Exc…" at bounding box center [344, 160] width 67 height 13
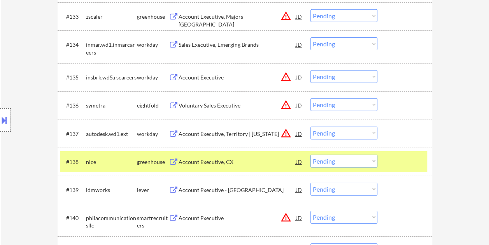
click at [408, 155] on div at bounding box center [406, 161] width 34 height 14
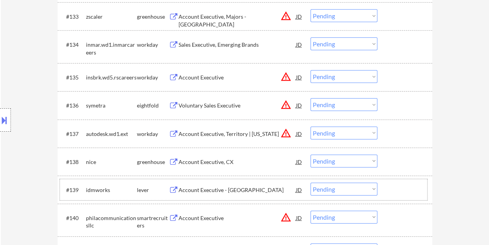
click at [389, 190] on div at bounding box center [406, 189] width 34 height 14
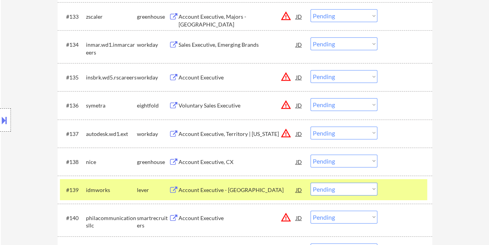
click at [258, 191] on div "Account Executive - Western Region" at bounding box center [238, 190] width 118 height 8
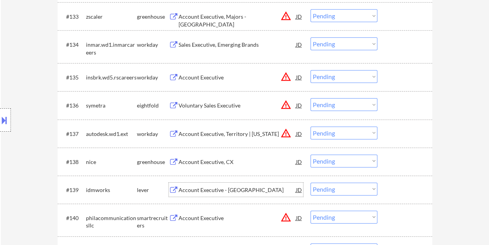
click at [393, 190] on div at bounding box center [406, 189] width 34 height 14
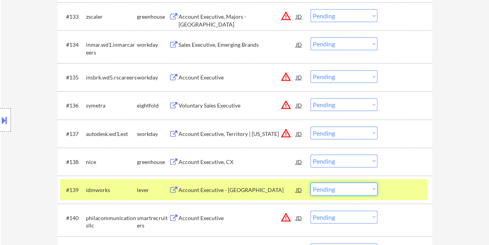
click at [372, 188] on select "Choose an option... Pending Applied Excluded (Questions) Excluded (Expired) Exc…" at bounding box center [344, 188] width 67 height 13
click at [311, 182] on select "Choose an option... Pending Applied Excluded (Questions) Excluded (Expired) Exc…" at bounding box center [344, 188] width 67 height 13
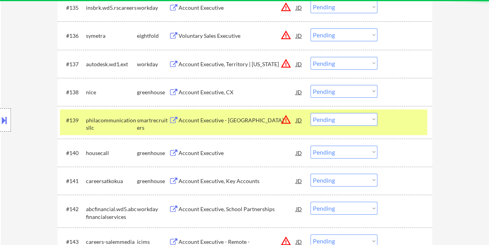
scroll to position [1330, 0]
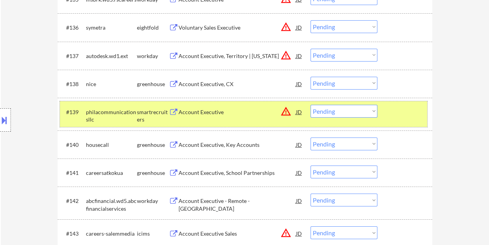
click at [386, 114] on div "#139 philacommunicationsllc smartrecruiters Account Executive JD warning_amber …" at bounding box center [243, 114] width 367 height 26
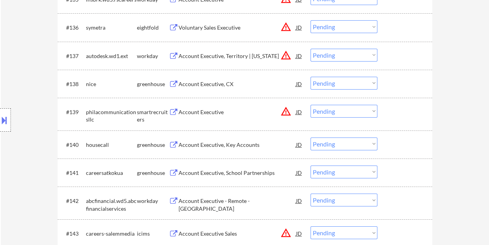
click at [386, 114] on div "#139 philacommunicationsllc smartrecruiters Account Executive JD warning_amber …" at bounding box center [243, 114] width 367 height 26
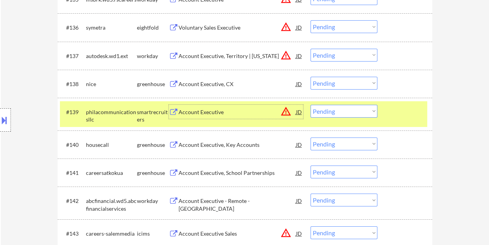
click at [197, 105] on div "Account Executive" at bounding box center [238, 112] width 118 height 14
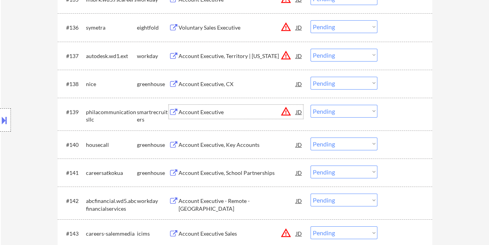
drag, startPoint x: 393, startPoint y: 118, endPoint x: 366, endPoint y: 115, distance: 27.0
click at [392, 118] on div at bounding box center [406, 112] width 34 height 14
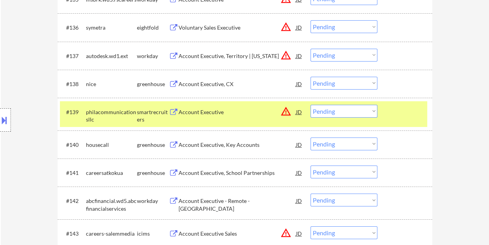
click at [363, 115] on select "Choose an option... Pending Applied Excluded (Questions) Excluded (Expired) Exc…" at bounding box center [344, 111] width 67 height 13
click at [311, 105] on select "Choose an option... Pending Applied Excluded (Questions) Excluded (Expired) Exc…" at bounding box center [344, 111] width 67 height 13
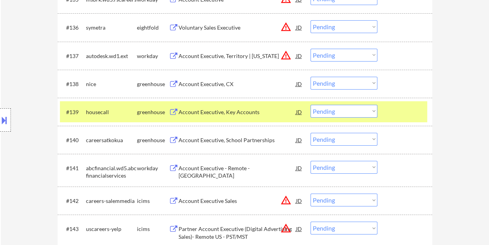
click at [406, 116] on div at bounding box center [406, 112] width 34 height 14
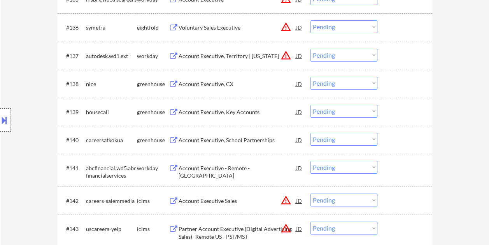
click at [408, 112] on div at bounding box center [406, 112] width 34 height 14
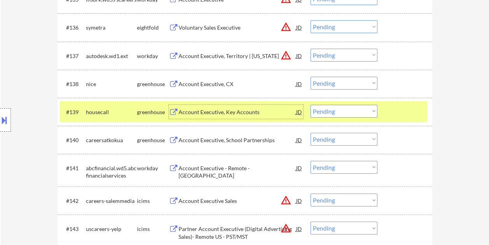
click at [265, 114] on div "Account Executive, Key Accounts" at bounding box center [238, 112] width 118 height 8
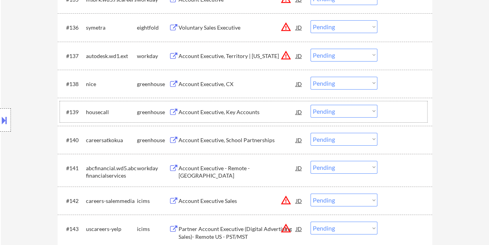
click at [392, 112] on div at bounding box center [406, 112] width 34 height 14
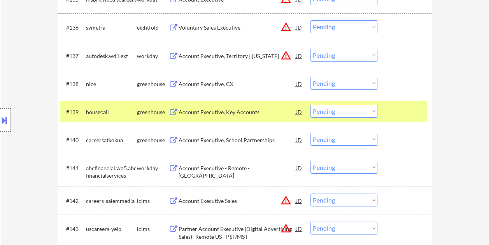
click at [374, 112] on select "Choose an option... Pending Applied Excluded (Questions) Excluded (Expired) Exc…" at bounding box center [344, 111] width 67 height 13
click at [311, 105] on select "Choose an option... Pending Applied Excluded (Questions) Excluded (Expired) Exc…" at bounding box center [344, 111] width 67 height 13
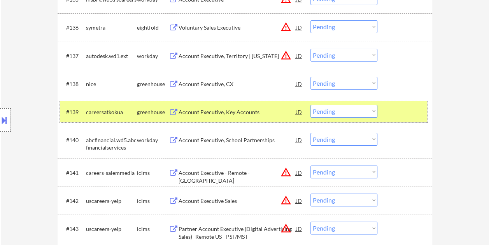
click at [395, 112] on div at bounding box center [406, 112] width 34 height 14
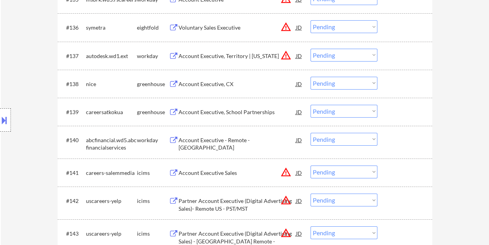
click at [395, 112] on div at bounding box center [406, 112] width 34 height 14
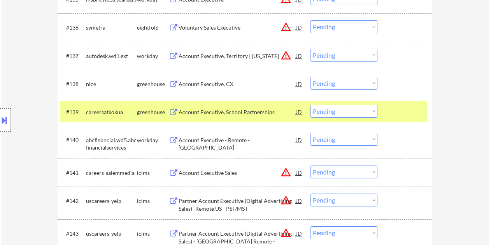
click at [405, 111] on div at bounding box center [406, 112] width 34 height 14
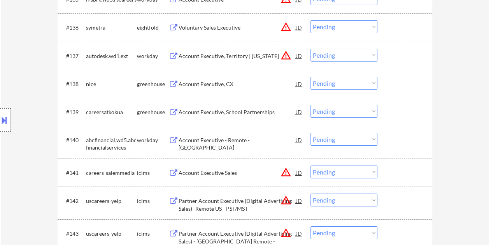
click at [398, 109] on div at bounding box center [406, 112] width 34 height 14
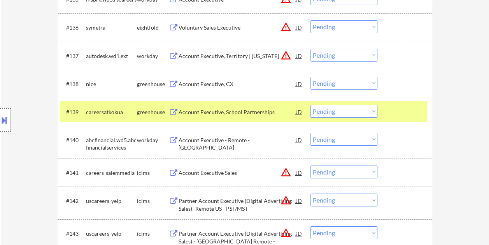
click at [200, 111] on div "Account Executive, School Partnerships" at bounding box center [238, 112] width 118 height 8
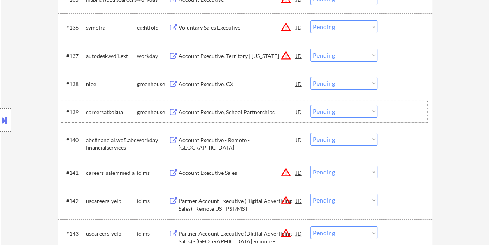
click at [400, 116] on div at bounding box center [406, 112] width 34 height 14
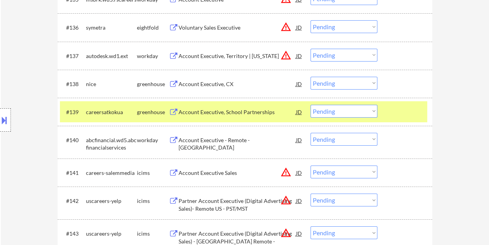
click at [367, 114] on select "Choose an option... Pending Applied Excluded (Questions) Excluded (Expired) Exc…" at bounding box center [344, 111] width 67 height 13
click at [311, 105] on select "Choose an option... Pending Applied Excluded (Questions) Excluded (Expired) Exc…" at bounding box center [344, 111] width 67 height 13
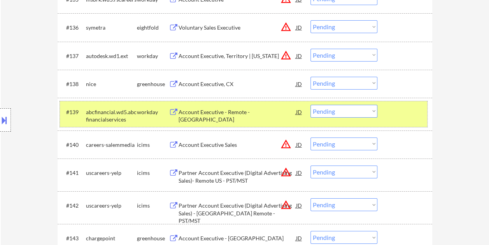
click at [409, 111] on div at bounding box center [406, 112] width 34 height 14
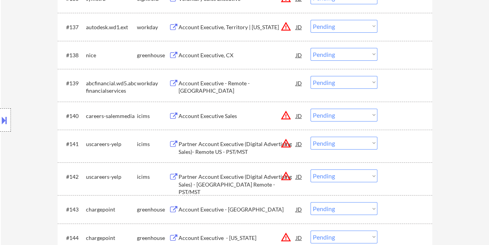
scroll to position [1408, 0]
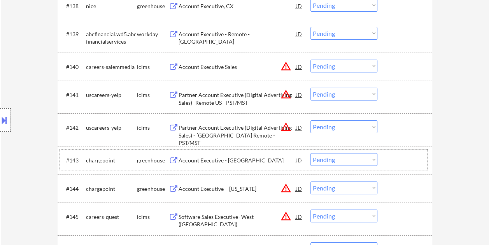
click at [395, 163] on div at bounding box center [406, 160] width 34 height 14
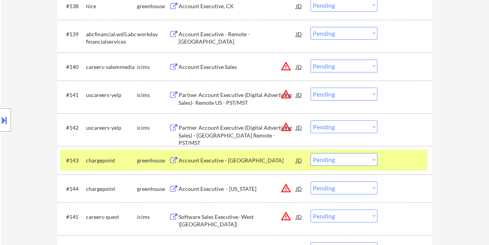
click at [247, 161] on div "Account Executive - [GEOGRAPHIC_DATA]" at bounding box center [238, 160] width 118 height 8
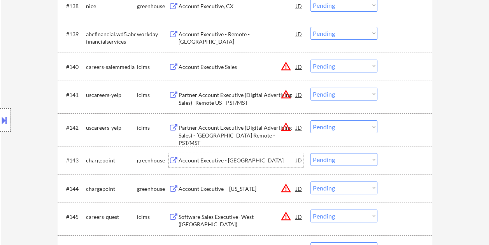
click at [404, 160] on div at bounding box center [406, 160] width 34 height 14
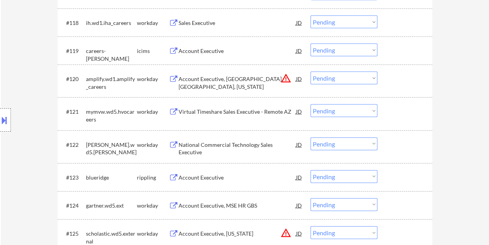
scroll to position [0, 0]
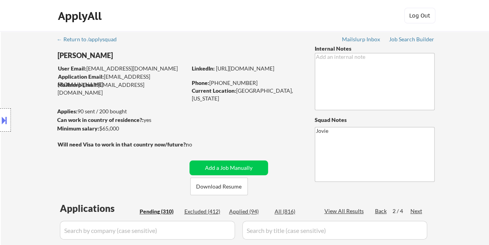
click at [254, 210] on div "Applied (94)" at bounding box center [248, 211] width 39 height 8
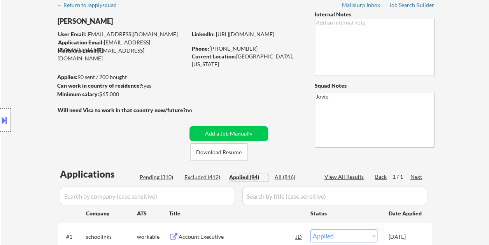
scroll to position [78, 0]
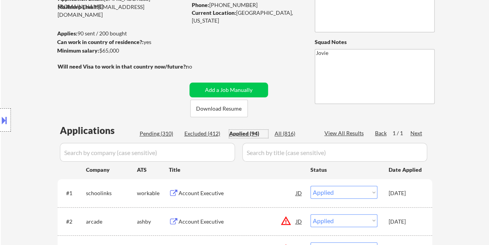
click at [160, 135] on div "Pending (310)" at bounding box center [159, 134] width 39 height 8
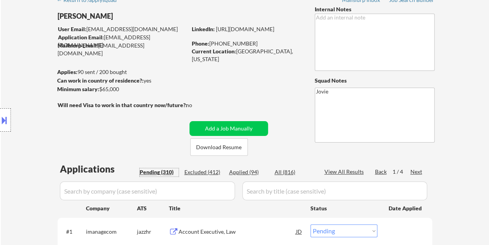
scroll to position [0, 0]
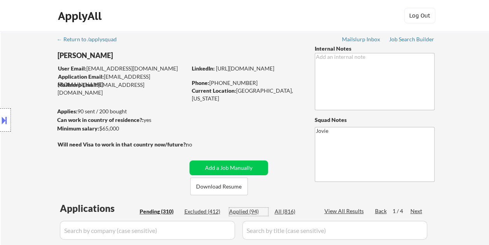
click at [241, 210] on div "Applied (94)" at bounding box center [248, 211] width 39 height 8
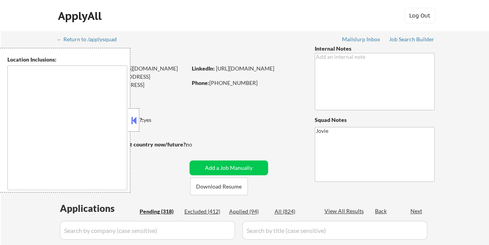
click at [136, 111] on div at bounding box center [133, 119] width 11 height 23
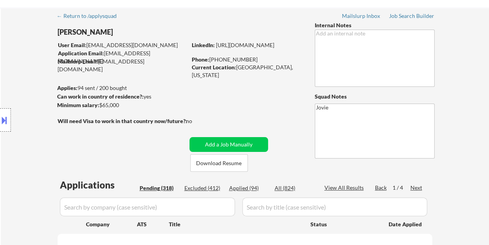
scroll to position [39, 0]
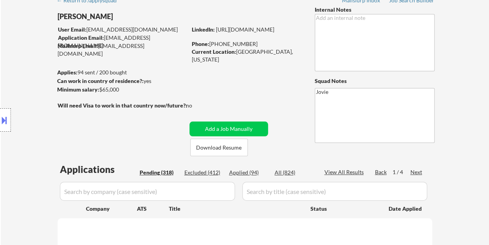
select select ""pending""
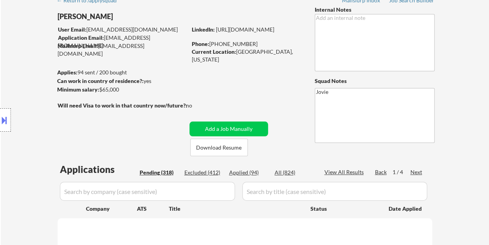
select select ""pending""
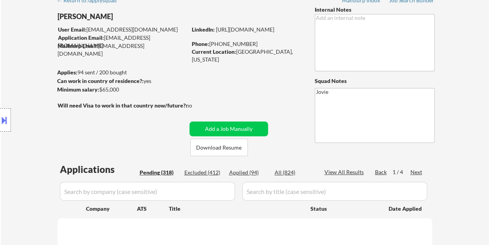
select select ""pending""
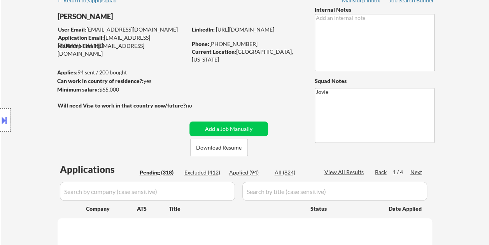
select select ""pending""
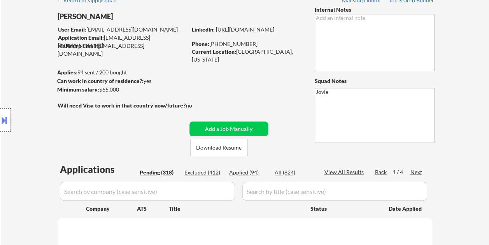
select select ""pending""
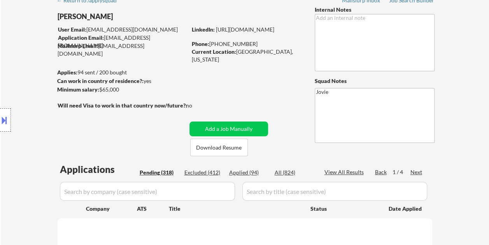
select select ""pending""
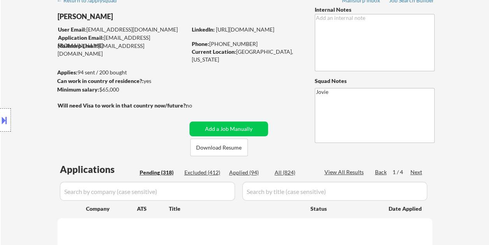
select select ""pending""
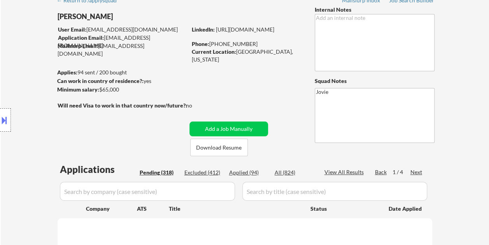
select select ""pending""
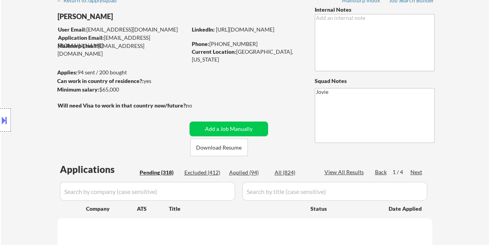
select select ""pending""
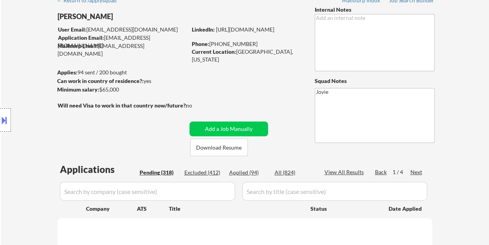
select select ""pending""
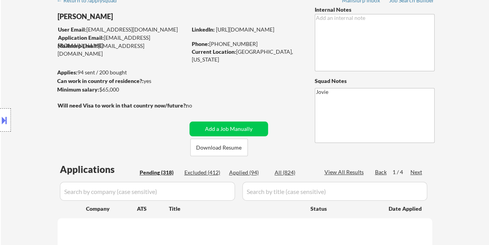
select select ""pending""
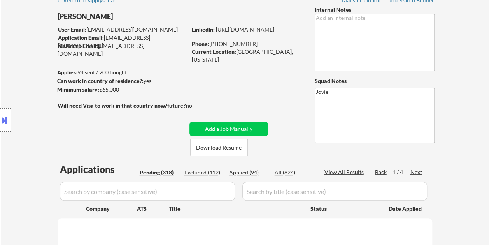
select select ""pending""
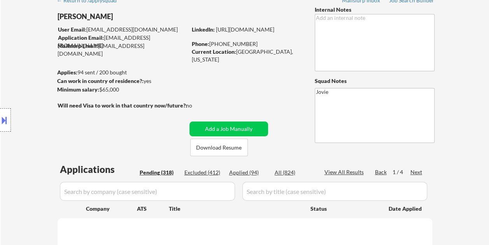
select select ""pending""
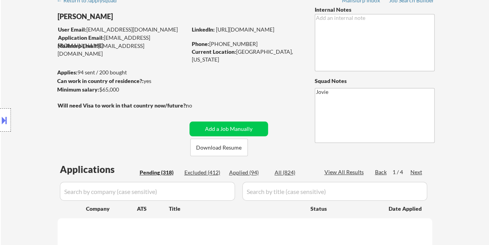
select select ""pending""
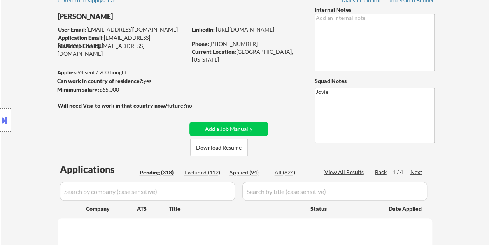
select select ""pending""
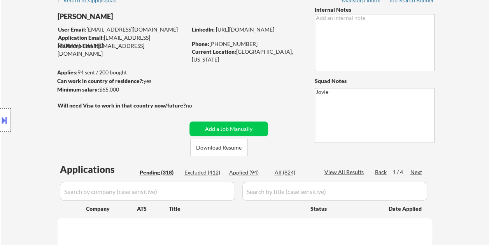
select select ""pending""
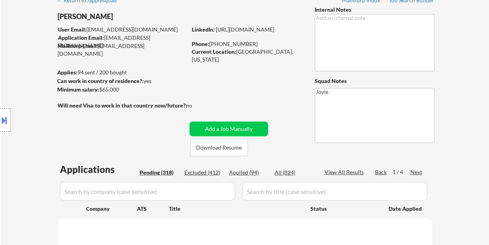
select select ""pending""
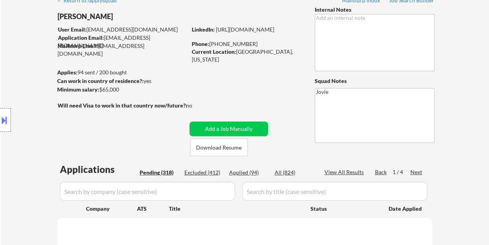
select select ""pending""
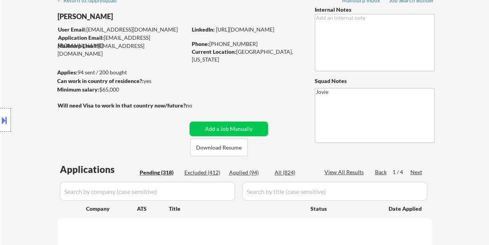
select select ""pending""
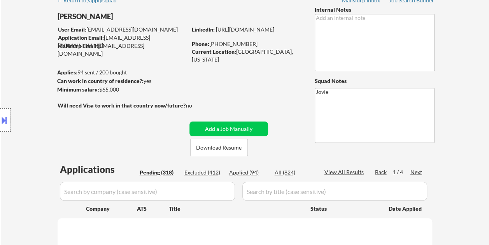
select select ""pending""
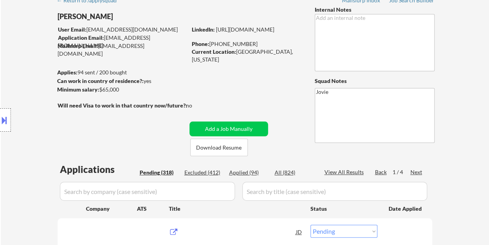
scroll to position [0, 0]
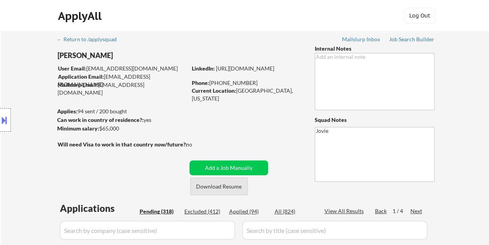
click at [210, 188] on button "Download Resume" at bounding box center [219, 186] width 58 height 18
click at [300, 12] on div "ApplyAll Log In Sign Up Log Out" at bounding box center [244, 17] width 389 height 19
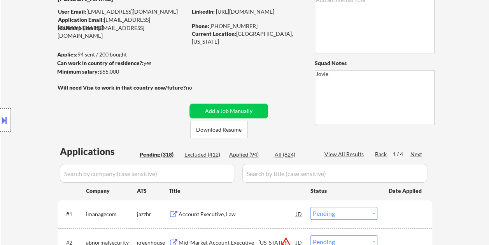
scroll to position [82, 0]
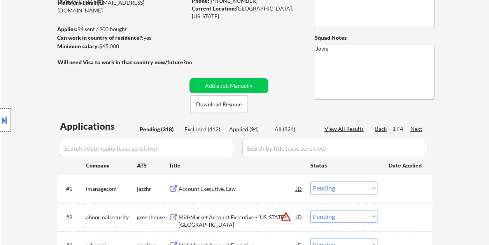
drag, startPoint x: 414, startPoint y: 129, endPoint x: 380, endPoint y: 139, distance: 35.2
click at [414, 128] on div "Next" at bounding box center [417, 129] width 12 height 8
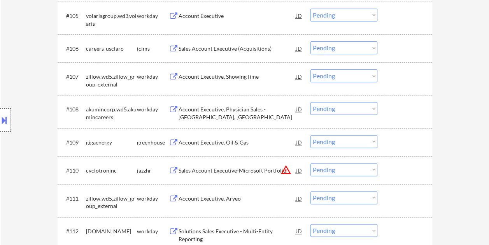
scroll to position [393, 0]
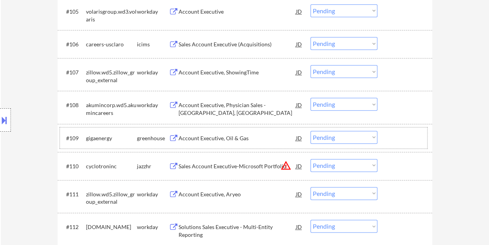
drag, startPoint x: 413, startPoint y: 140, endPoint x: 352, endPoint y: 139, distance: 61.1
click at [413, 140] on div at bounding box center [406, 138] width 34 height 14
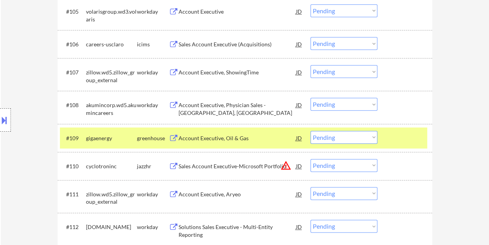
click at [272, 133] on div "Account Executive, Oil & Gas" at bounding box center [238, 138] width 118 height 14
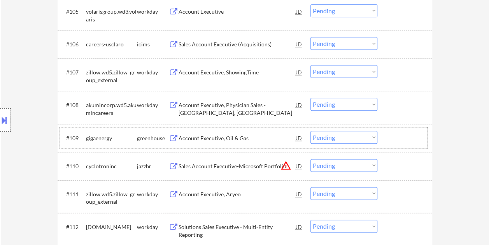
click at [400, 138] on div at bounding box center [406, 138] width 34 height 14
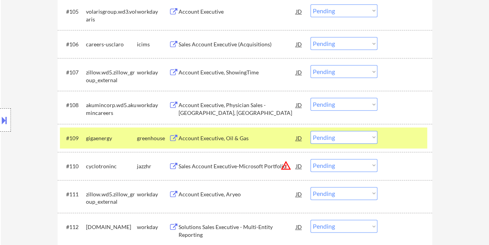
drag, startPoint x: 373, startPoint y: 136, endPoint x: 366, endPoint y: 134, distance: 7.8
click at [373, 136] on select "Choose an option... Pending Applied Excluded (Questions) Excluded (Expired) Exc…" at bounding box center [344, 137] width 67 height 13
click at [311, 131] on select "Choose an option... Pending Applied Excluded (Questions) Excluded (Expired) Exc…" at bounding box center [344, 137] width 67 height 13
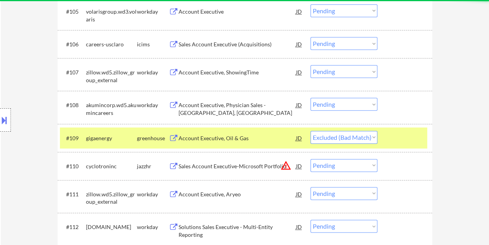
select select ""pending""
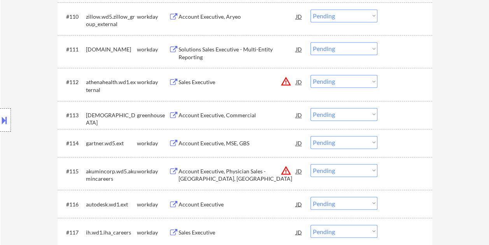
scroll to position [549, 0]
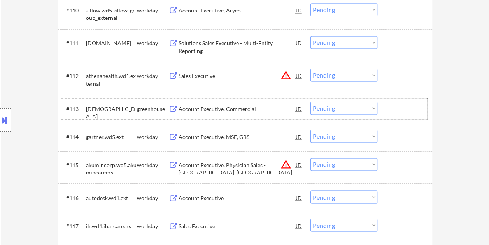
drag, startPoint x: 407, startPoint y: 103, endPoint x: 291, endPoint y: 112, distance: 116.3
click at [406, 103] on div at bounding box center [406, 109] width 34 height 14
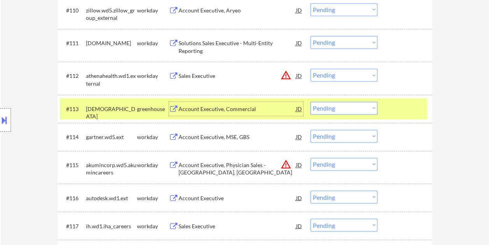
click at [243, 109] on div "Account Executive, Commercial" at bounding box center [238, 109] width 118 height 8
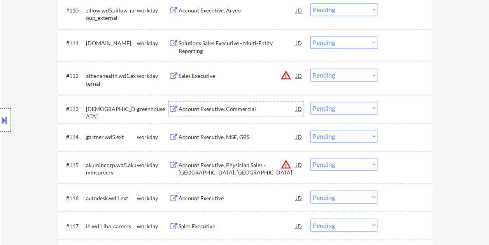
drag, startPoint x: 392, startPoint y: 112, endPoint x: 377, endPoint y: 114, distance: 14.8
click at [391, 113] on div at bounding box center [406, 109] width 34 height 14
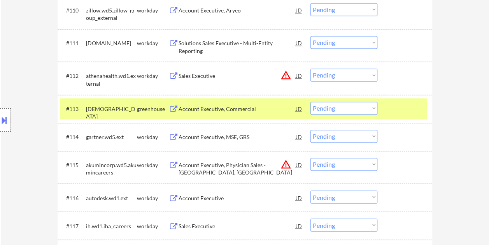
click at [369, 111] on select "Choose an option... Pending Applied Excluded (Questions) Excluded (Expired) Exc…" at bounding box center [344, 108] width 67 height 13
click at [311, 102] on select "Choose an option... Pending Applied Excluded (Questions) Excluded (Expired) Exc…" at bounding box center [344, 108] width 67 height 13
select select ""pending""
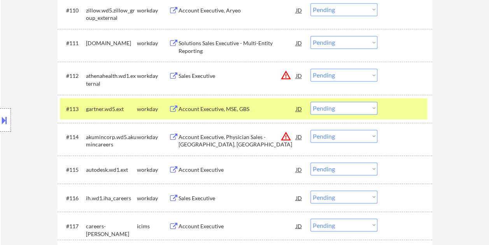
drag, startPoint x: 392, startPoint y: 109, endPoint x: 388, endPoint y: 115, distance: 7.2
click at [392, 109] on div at bounding box center [406, 109] width 34 height 14
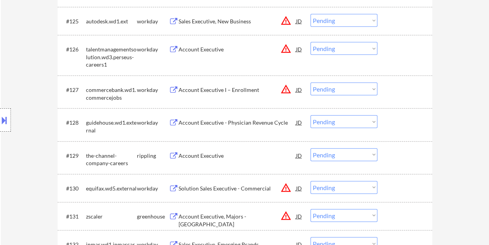
scroll to position [1016, 0]
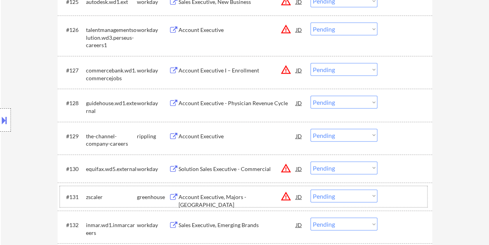
click at [395, 192] on div at bounding box center [406, 196] width 34 height 14
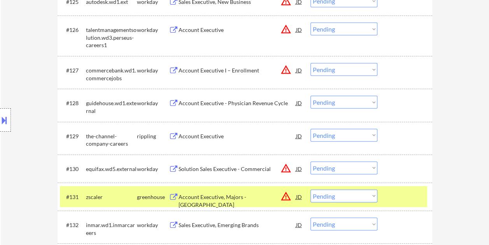
click at [263, 196] on div "Account Executive, Majors - [GEOGRAPHIC_DATA]" at bounding box center [238, 200] width 118 height 15
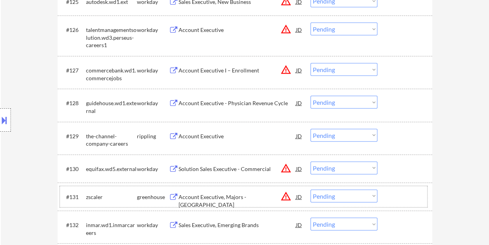
click at [391, 193] on div at bounding box center [406, 196] width 34 height 14
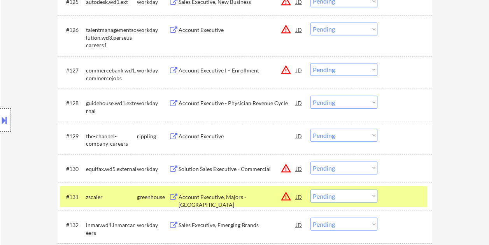
click at [368, 196] on select "Choose an option... Pending Applied Excluded (Questions) Excluded (Expired) Exc…" at bounding box center [344, 195] width 67 height 13
click at [311, 189] on select "Choose an option... Pending Applied Excluded (Questions) Excluded (Expired) Exc…" at bounding box center [344, 195] width 67 height 13
select select ""pending""
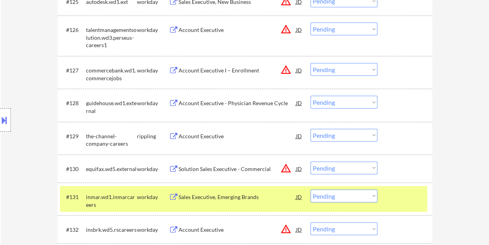
click at [387, 184] on div "#131 inmar.wd1.inmarcareers workday Sales Executive, Emerging Brands JD warning…" at bounding box center [245, 198] width 375 height 33
click at [384, 193] on div "#131 inmar.wd1.inmarcareers workday Sales Executive, Emerging Brands JD warning…" at bounding box center [243, 199] width 367 height 26
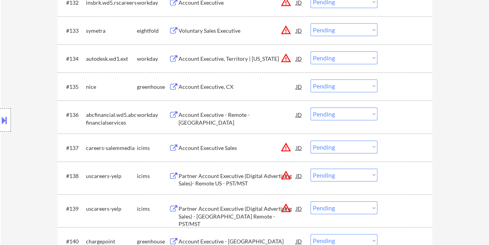
scroll to position [1249, 0]
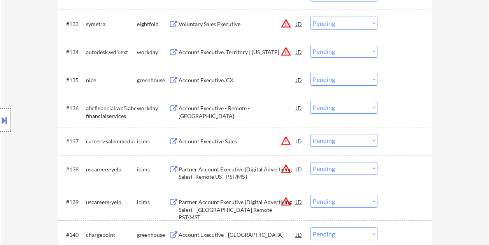
click at [397, 79] on div at bounding box center [406, 80] width 34 height 14
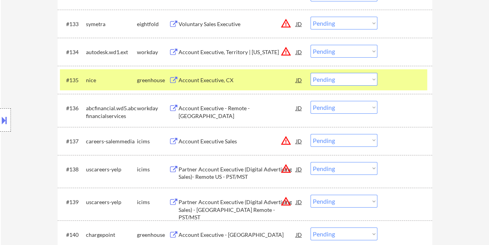
click at [197, 83] on div "Account Executive, CX" at bounding box center [238, 80] width 118 height 8
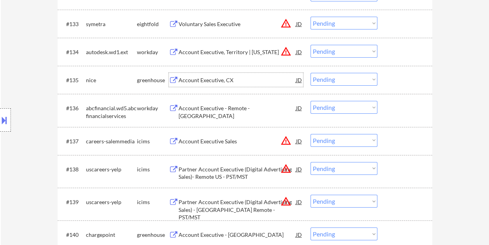
click at [391, 80] on div at bounding box center [406, 80] width 34 height 14
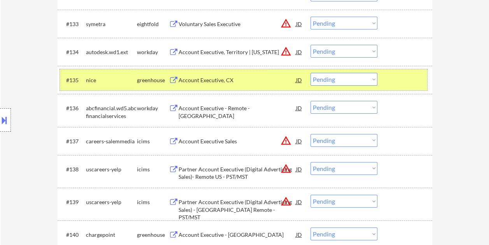
drag, startPoint x: 378, startPoint y: 78, endPoint x: 374, endPoint y: 83, distance: 6.2
click at [377, 78] on div "#135 nice greenhouse Account Executive, CX JD warning_amber Choose an option...…" at bounding box center [243, 79] width 367 height 21
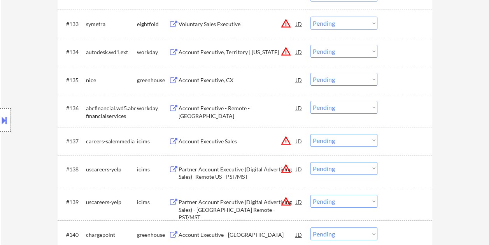
click at [386, 77] on div "#135 nice greenhouse Account Executive, CX JD warning_amber Choose an option...…" at bounding box center [243, 79] width 367 height 21
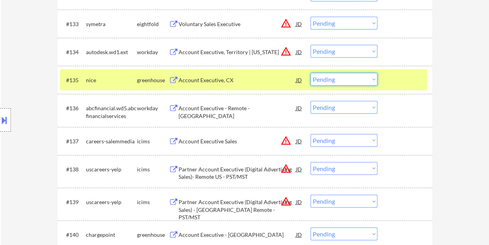
click at [370, 79] on select "Choose an option... Pending Applied Excluded (Questions) Excluded (Expired) Exc…" at bounding box center [344, 79] width 67 height 13
click at [311, 73] on select "Choose an option... Pending Applied Excluded (Questions) Excluded (Expired) Exc…" at bounding box center [344, 79] width 67 height 13
select select ""pending""
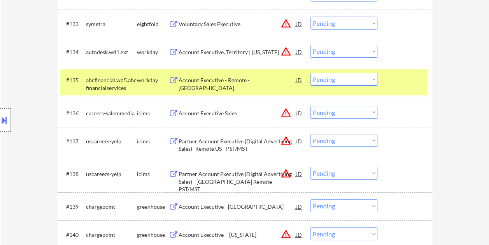
click at [405, 82] on div at bounding box center [406, 80] width 34 height 14
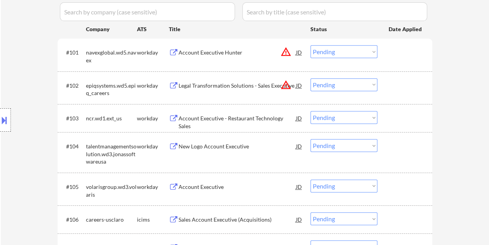
scroll to position [0, 0]
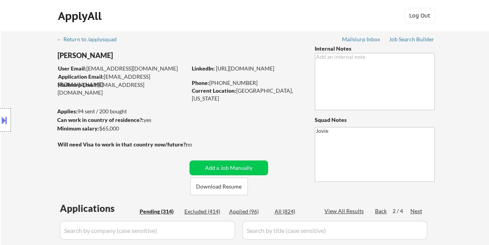
click at [244, 211] on div "Applied (96)" at bounding box center [248, 211] width 39 height 8
select select ""applied""
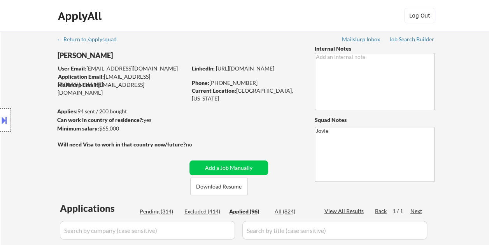
select select ""applied""
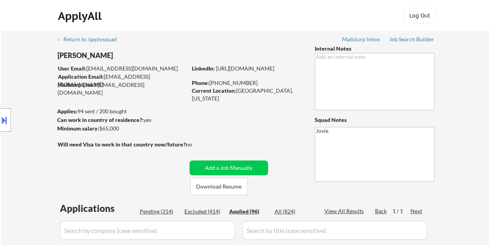
select select ""applied""
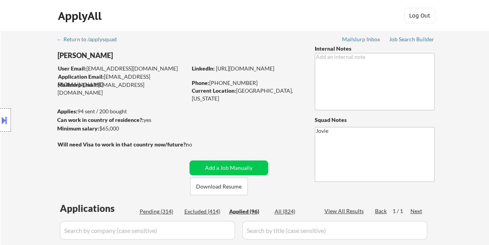
select select ""applied""
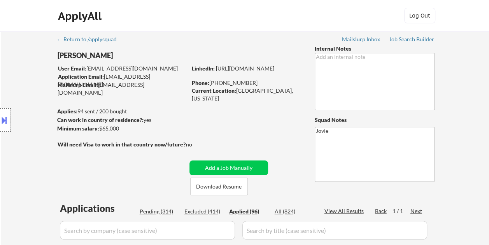
select select ""applied""
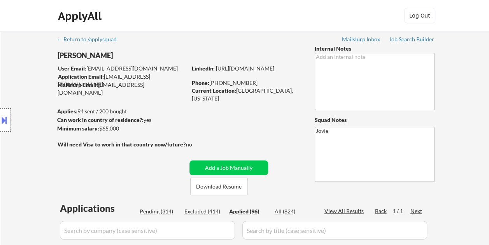
select select ""applied""
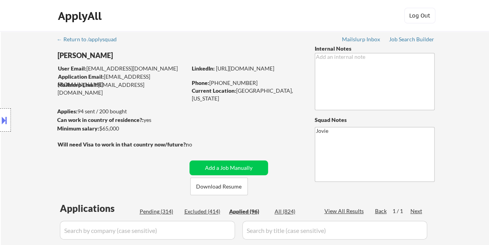
select select ""applied""
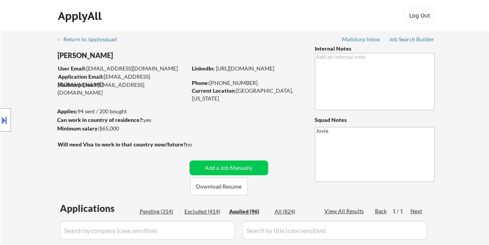
select select ""applied""
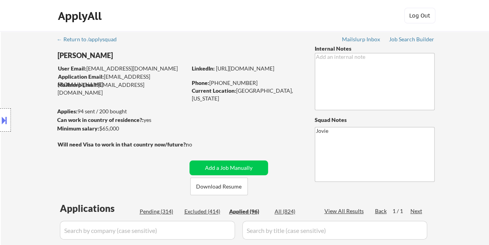
select select ""applied""
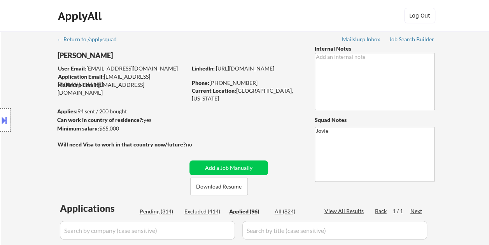
select select ""applied""
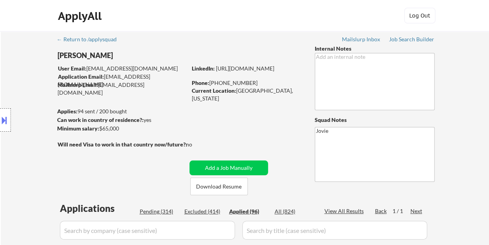
select select ""applied""
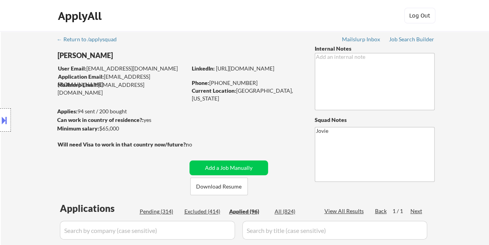
select select ""applied""
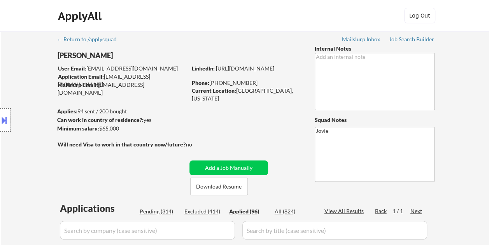
select select ""applied""
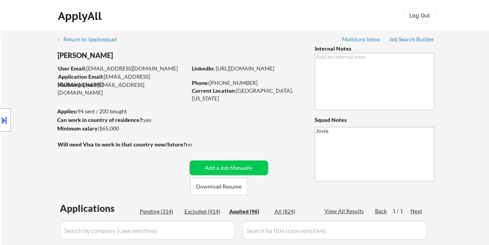
select select ""applied""
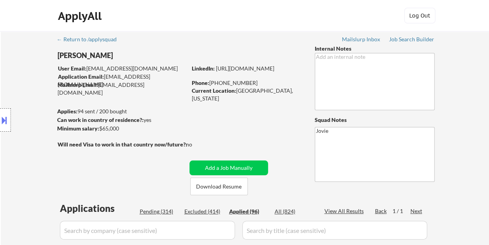
select select ""applied""
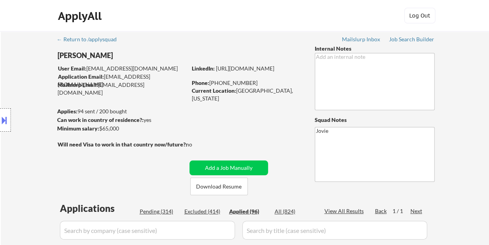
select select ""applied""
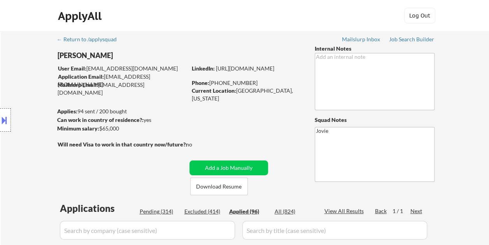
select select ""applied""
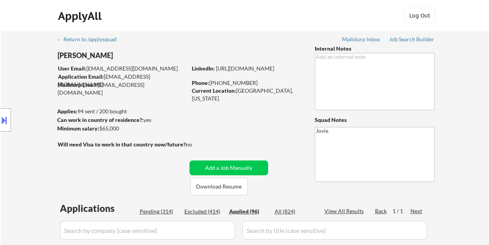
select select ""applied""
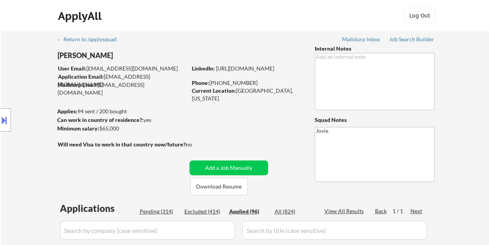
select select ""applied""
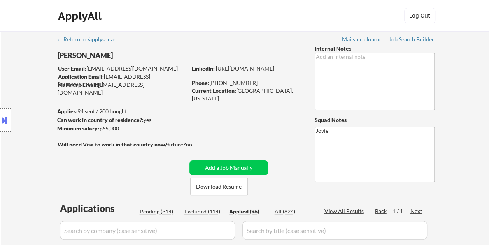
select select ""applied""
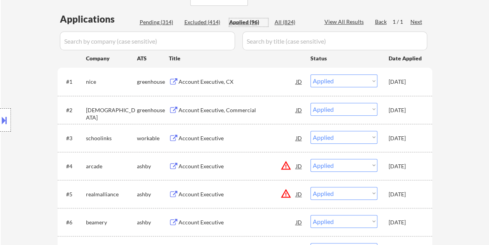
scroll to position [195, 0]
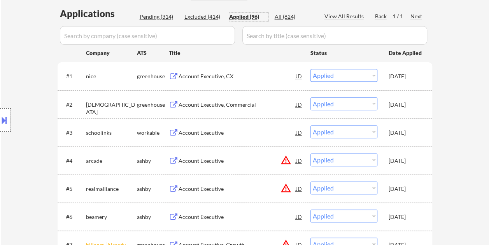
drag, startPoint x: 166, startPoint y: 19, endPoint x: 219, endPoint y: 36, distance: 55.1
click at [166, 19] on div "Pending (314)" at bounding box center [159, 17] width 39 height 8
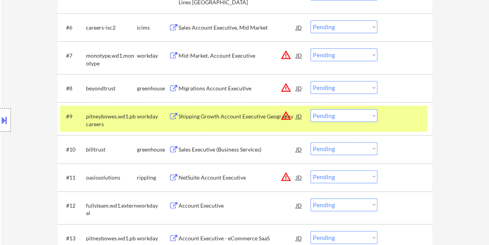
scroll to position [389, 0]
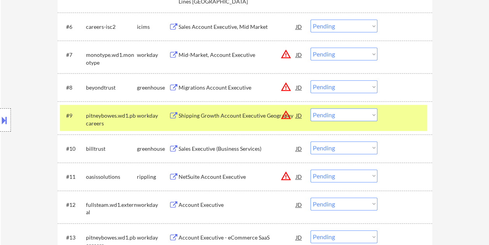
click at [416, 109] on div at bounding box center [406, 115] width 34 height 14
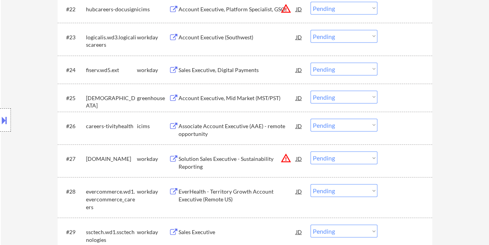
scroll to position [850, 0]
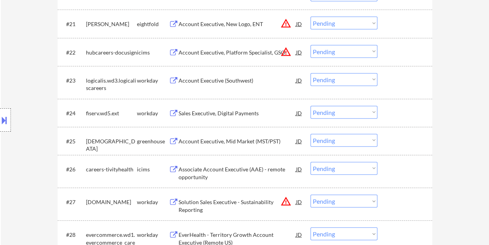
click at [396, 135] on div at bounding box center [406, 141] width 34 height 14
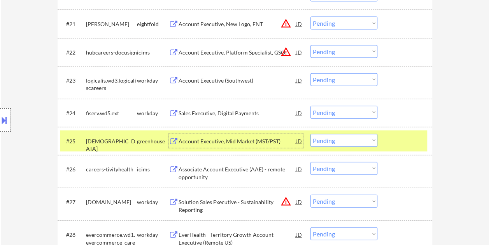
click at [216, 135] on div "Account Executive, Mid Market (MST/PST)" at bounding box center [238, 141] width 118 height 14
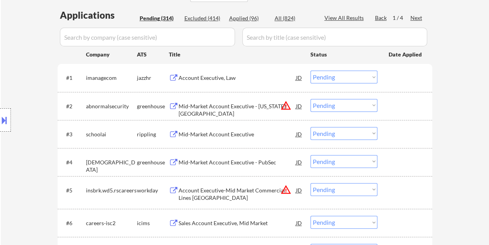
scroll to position [195, 0]
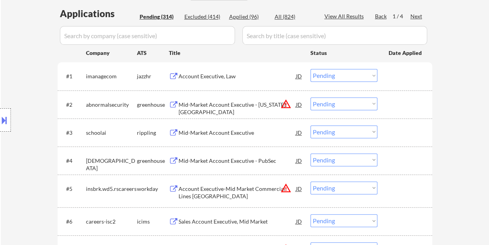
click at [416, 19] on div "Next" at bounding box center [417, 16] width 12 height 8
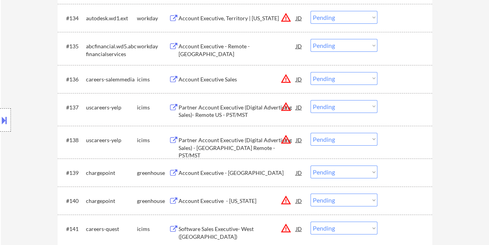
scroll to position [1284, 0]
click at [390, 161] on div "#139 chargepoint greenhouse Account Executive - Boston JD warning_amber Choose …" at bounding box center [243, 171] width 367 height 21
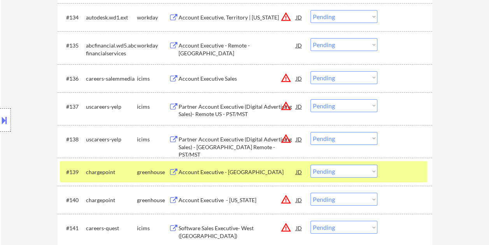
click at [265, 174] on div "Account Executive - [GEOGRAPHIC_DATA]" at bounding box center [238, 172] width 118 height 8
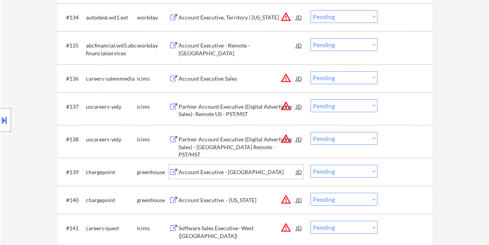
click at [399, 170] on div at bounding box center [406, 172] width 34 height 14
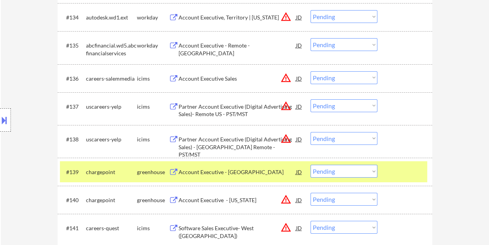
click at [374, 172] on select "Choose an option... Pending Applied Excluded (Questions) Excluded (Expired) Exc…" at bounding box center [344, 171] width 67 height 13
click at [311, 165] on select "Choose an option... Pending Applied Excluded (Questions) Excluded (Expired) Exc…" at bounding box center [344, 171] width 67 height 13
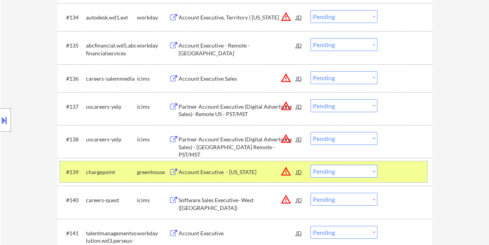
click at [403, 173] on div at bounding box center [406, 172] width 34 height 14
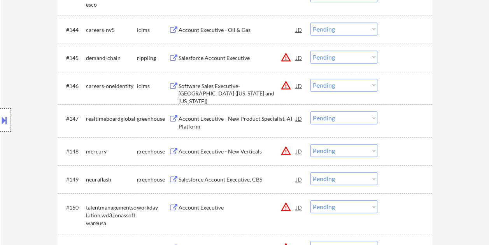
scroll to position [1595, 0]
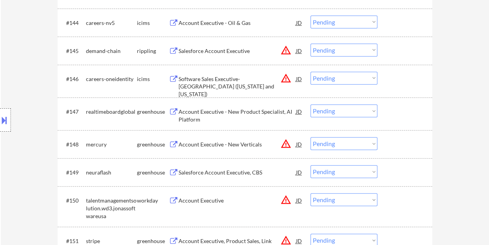
click at [396, 114] on div at bounding box center [406, 111] width 34 height 14
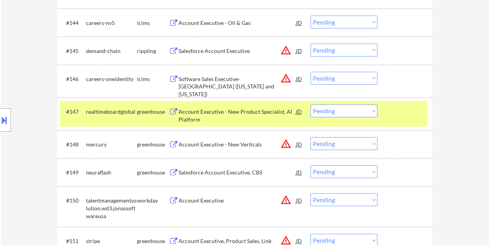
click at [234, 111] on div "Account Executive - New Product Specialist, AI Platform" at bounding box center [238, 115] width 118 height 15
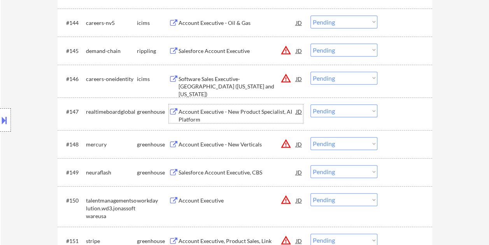
click at [398, 109] on div at bounding box center [406, 111] width 34 height 14
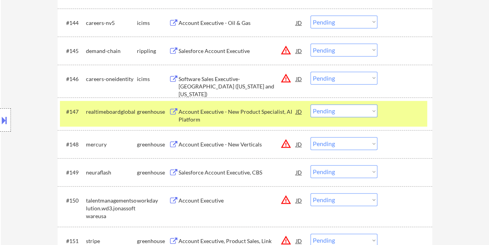
click at [370, 114] on select "Choose an option... Pending Applied Excluded (Questions) Excluded (Expired) Exc…" at bounding box center [344, 110] width 67 height 13
click at [311, 104] on select "Choose an option... Pending Applied Excluded (Questions) Excluded (Expired) Exc…" at bounding box center [344, 110] width 67 height 13
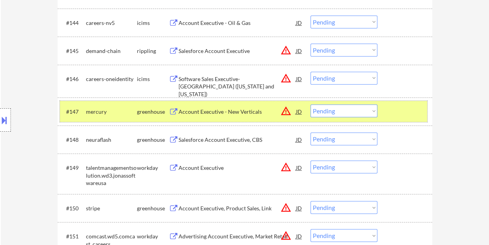
click at [408, 115] on div at bounding box center [406, 111] width 34 height 14
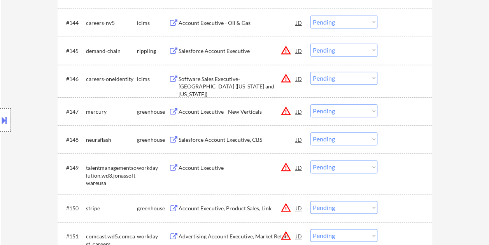
click at [408, 115] on div at bounding box center [406, 111] width 34 height 14
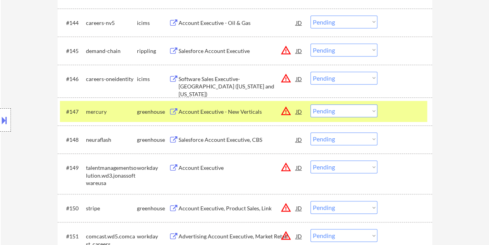
click at [246, 111] on div "Account Executive - New Verticals" at bounding box center [238, 112] width 118 height 8
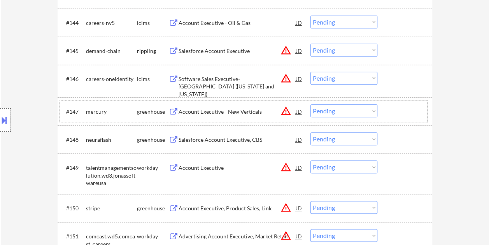
drag, startPoint x: 399, startPoint y: 109, endPoint x: 389, endPoint y: 114, distance: 11.5
click at [399, 109] on div at bounding box center [406, 111] width 34 height 14
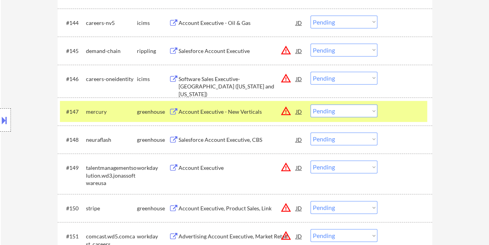
click at [372, 108] on select "Choose an option... Pending Applied Excluded (Questions) Excluded (Expired) Exc…" at bounding box center [344, 110] width 67 height 13
click at [311, 104] on select "Choose an option... Pending Applied Excluded (Questions) Excluded (Expired) Exc…" at bounding box center [344, 110] width 67 height 13
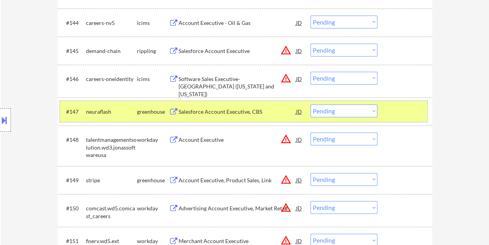
click at [397, 106] on div at bounding box center [406, 111] width 34 height 14
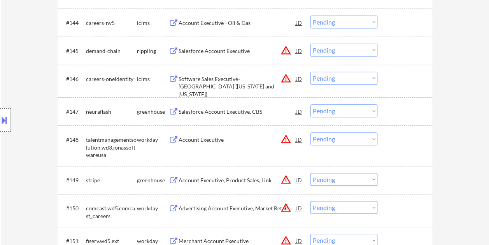
click at [406, 104] on div at bounding box center [406, 111] width 34 height 14
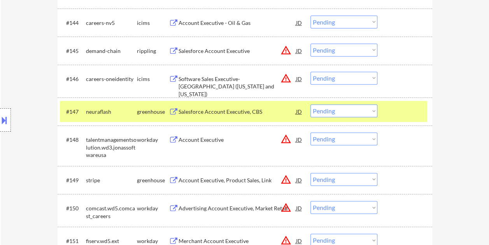
click at [227, 107] on div "Salesforce Account Executive, CBS" at bounding box center [238, 111] width 118 height 14
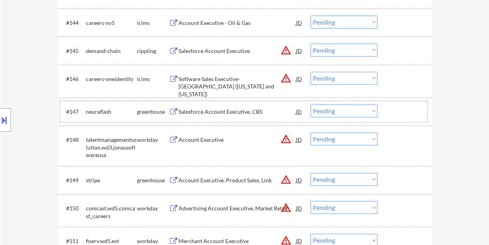
drag, startPoint x: 395, startPoint y: 104, endPoint x: 359, endPoint y: 121, distance: 39.9
click at [394, 104] on div at bounding box center [406, 111] width 34 height 14
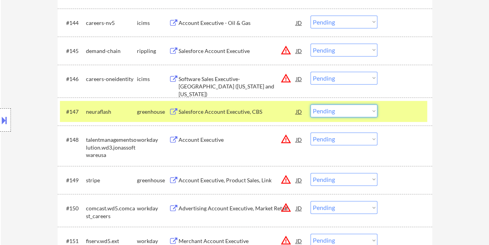
click at [360, 110] on select "Choose an option... Pending Applied Excluded (Questions) Excluded (Expired) Exc…" at bounding box center [344, 110] width 67 height 13
click at [311, 104] on select "Choose an option... Pending Applied Excluded (Questions) Excluded (Expired) Exc…" at bounding box center [344, 110] width 67 height 13
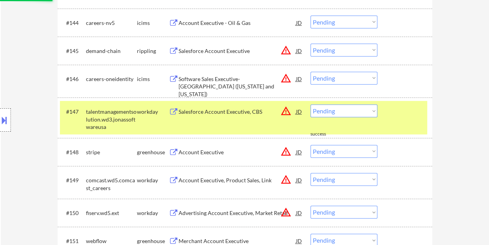
click at [391, 111] on div at bounding box center [406, 111] width 34 height 14
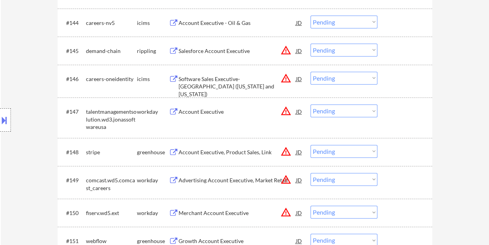
drag, startPoint x: 402, startPoint y: 158, endPoint x: 312, endPoint y: 155, distance: 89.2
click at [401, 158] on div at bounding box center [406, 152] width 34 height 14
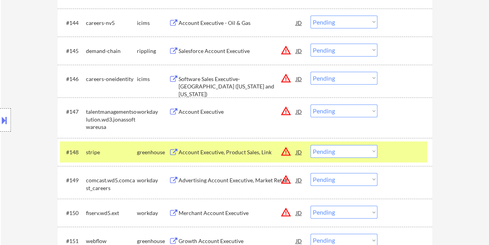
click at [220, 146] on div "Account Executive, Product Sales, Link" at bounding box center [238, 152] width 118 height 14
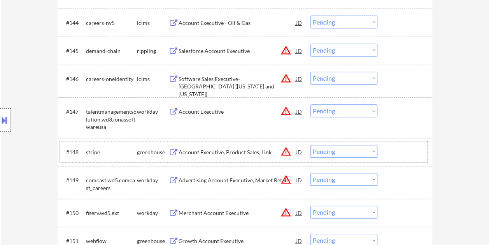
click at [386, 157] on div "#148 stripe greenhouse Account Executive, Product Sales, Link JD warning_amber …" at bounding box center [243, 151] width 367 height 21
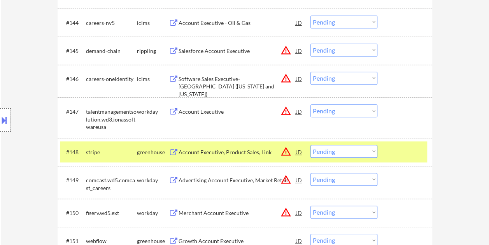
click at [372, 151] on select "Choose an option... Pending Applied Excluded (Questions) Excluded (Expired) Exc…" at bounding box center [344, 151] width 67 height 13
click at [311, 145] on select "Choose an option... Pending Applied Excluded (Questions) Excluded (Expired) Exc…" at bounding box center [344, 151] width 67 height 13
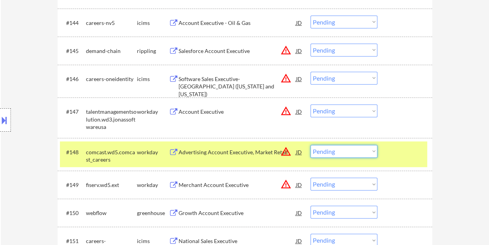
click at [367, 153] on select "Choose an option... Pending Applied Excluded (Questions) Excluded (Expired) Exc…" at bounding box center [344, 151] width 67 height 13
click at [311, 145] on select "Choose an option... Pending Applied Excluded (Questions) Excluded (Expired) Exc…" at bounding box center [344, 151] width 67 height 13
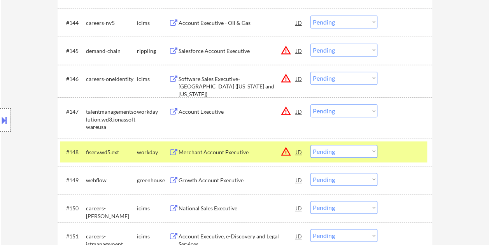
click at [391, 150] on div at bounding box center [406, 152] width 34 height 14
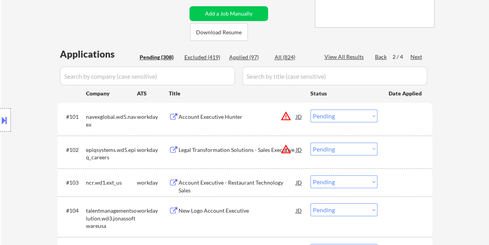
scroll to position [156, 0]
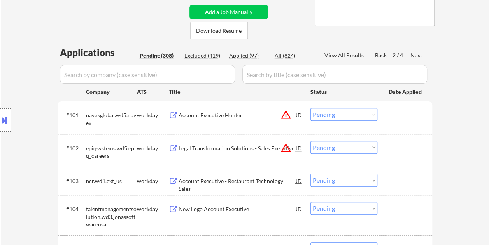
click at [416, 54] on div "Next" at bounding box center [417, 55] width 12 height 8
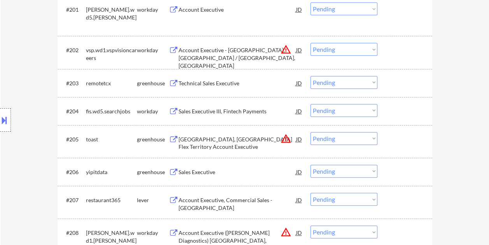
scroll to position [272, 0]
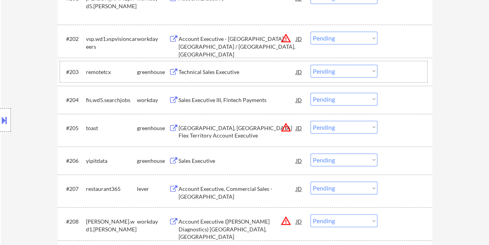
drag, startPoint x: 403, startPoint y: 75, endPoint x: 264, endPoint y: 77, distance: 139.7
click at [403, 75] on div at bounding box center [406, 72] width 34 height 14
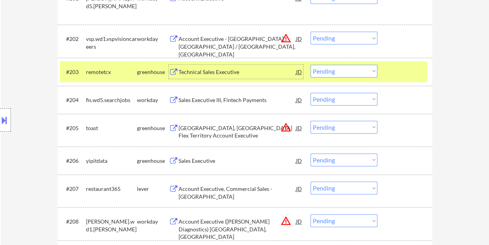
click at [253, 76] on div "Technical Sales Executive" at bounding box center [238, 72] width 118 height 14
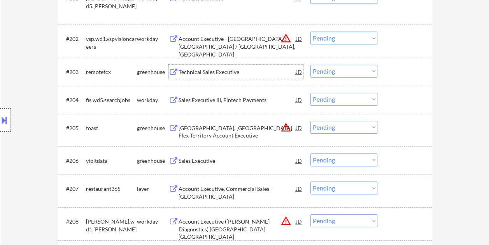
click at [403, 67] on div at bounding box center [406, 72] width 34 height 14
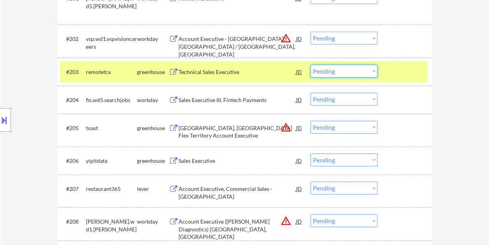
click at [373, 70] on select "Choose an option... Pending Applied Excluded (Questions) Excluded (Expired) Exc…" at bounding box center [344, 71] width 67 height 13
click at [311, 65] on select "Choose an option... Pending Applied Excluded (Questions) Excluded (Expired) Exc…" at bounding box center [344, 71] width 67 height 13
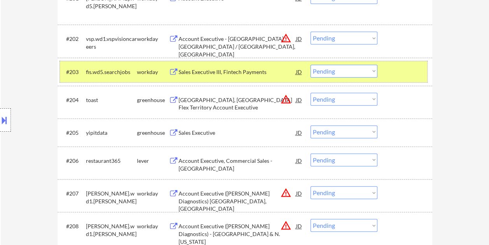
click at [387, 64] on div "#203 fis.wd5.searchjobs workday Sales Executive III, Fintech Payments JD Choose…" at bounding box center [243, 71] width 367 height 21
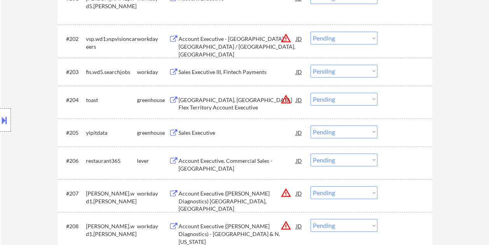
click at [389, 99] on div at bounding box center [406, 100] width 34 height 14
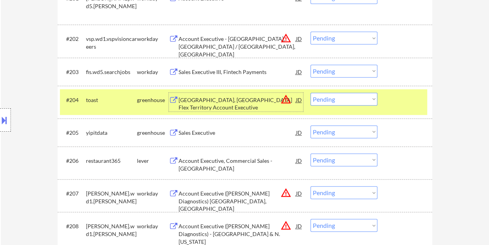
click at [236, 98] on div "[GEOGRAPHIC_DATA], [GEOGRAPHIC_DATA] Flex Territory Account Executive" at bounding box center [238, 103] width 118 height 15
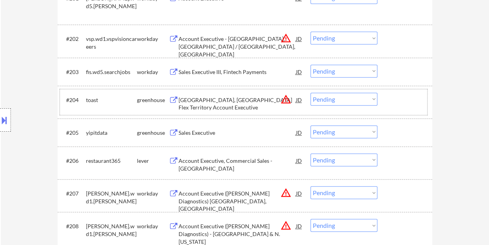
drag, startPoint x: 402, startPoint y: 104, endPoint x: 375, endPoint y: 104, distance: 27.2
click at [402, 104] on div at bounding box center [406, 100] width 34 height 14
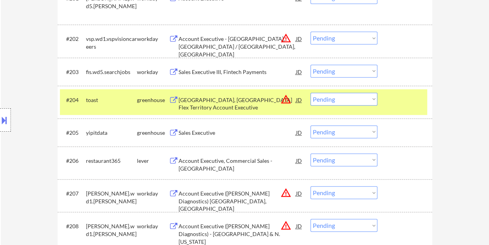
click at [372, 104] on select "Choose an option... Pending Applied Excluded (Questions) Excluded (Expired) Exc…" at bounding box center [344, 99] width 67 height 13
click at [311, 93] on select "Choose an option... Pending Applied Excluded (Questions) Excluded (Expired) Exc…" at bounding box center [344, 99] width 67 height 13
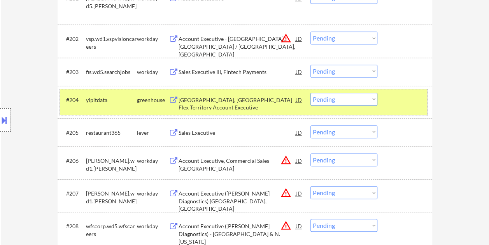
click at [396, 97] on div at bounding box center [406, 100] width 34 height 14
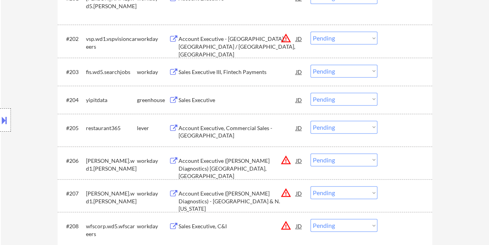
drag, startPoint x: 406, startPoint y: 104, endPoint x: 295, endPoint y: 100, distance: 111.4
click at [406, 104] on div at bounding box center [406, 100] width 34 height 14
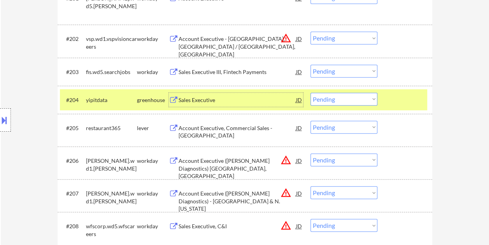
click at [263, 99] on div "Sales Executive" at bounding box center [238, 100] width 118 height 8
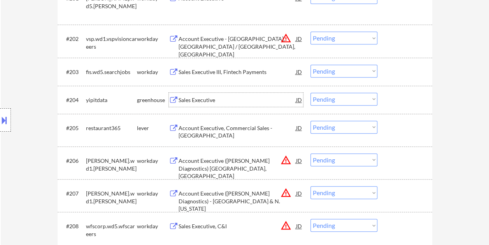
click at [385, 96] on div "#204 yipitdata greenhouse Sales Executive JD warning_amber Choose an option... …" at bounding box center [243, 99] width 367 height 21
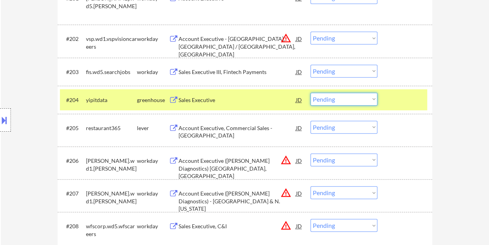
click at [370, 98] on select "Choose an option... Pending Applied Excluded (Questions) Excluded (Expired) Exc…" at bounding box center [344, 99] width 67 height 13
click at [311, 93] on select "Choose an option... Pending Applied Excluded (Questions) Excluded (Expired) Exc…" at bounding box center [344, 99] width 67 height 13
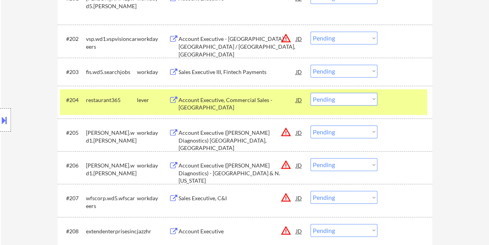
click at [368, 98] on select "Choose an option... Pending Applied Excluded (Questions) Excluded (Expired) Exc…" at bounding box center [344, 99] width 67 height 13
click at [263, 96] on div "Account Executive, Commercial Sales - [GEOGRAPHIC_DATA]" at bounding box center [238, 102] width 118 height 19
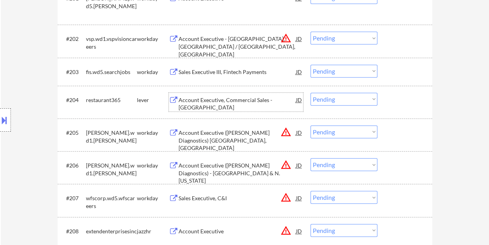
click at [389, 96] on div at bounding box center [406, 100] width 34 height 14
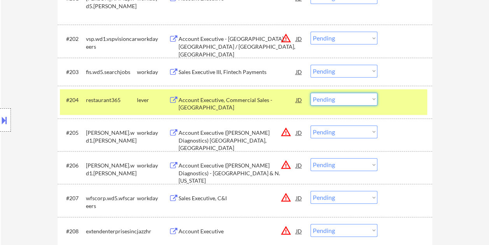
click at [374, 96] on select "Choose an option... Pending Applied Excluded (Questions) Excluded (Expired) Exc…" at bounding box center [344, 99] width 67 height 13
click at [311, 93] on select "Choose an option... Pending Applied Excluded (Questions) Excluded (Expired) Exc…" at bounding box center [344, 99] width 67 height 13
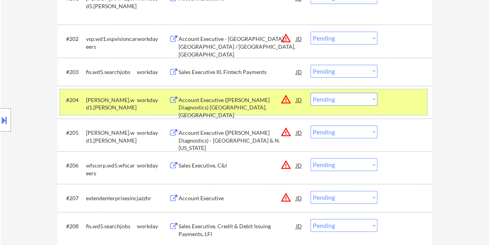
click at [394, 102] on div at bounding box center [406, 100] width 34 height 14
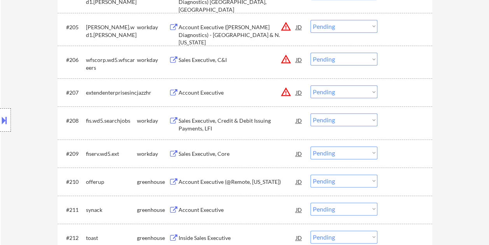
scroll to position [428, 0]
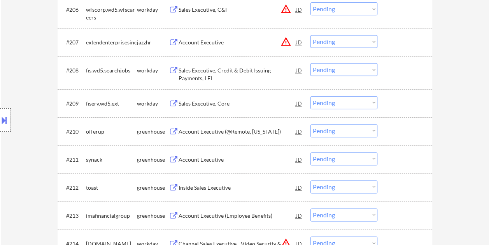
click at [392, 127] on div at bounding box center [406, 131] width 34 height 14
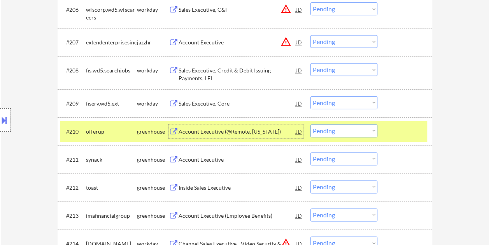
click at [247, 125] on div "Account Executive (@Remote, [US_STATE])" at bounding box center [238, 131] width 118 height 14
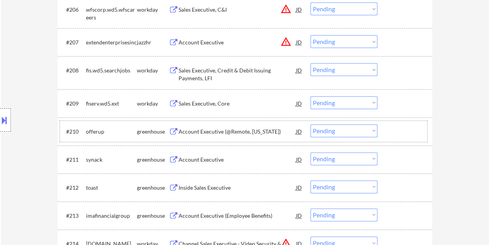
drag, startPoint x: 391, startPoint y: 128, endPoint x: 372, endPoint y: 131, distance: 18.4
click at [391, 128] on div at bounding box center [406, 131] width 34 height 14
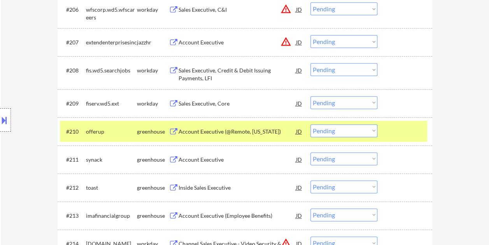
click at [372, 131] on select "Choose an option... Pending Applied Excluded (Questions) Excluded (Expired) Exc…" at bounding box center [344, 130] width 67 height 13
click at [311, 124] on select "Choose an option... Pending Applied Excluded (Questions) Excluded (Expired) Exc…" at bounding box center [344, 130] width 67 height 13
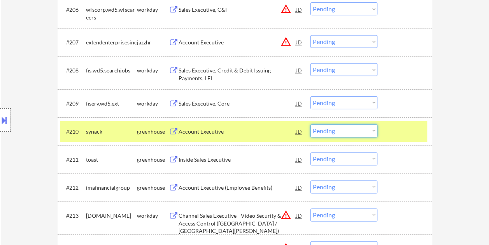
click at [372, 125] on select "Choose an option... Pending Applied Excluded (Questions) Excluded (Expired) Exc…" at bounding box center [344, 130] width 67 height 13
click at [311, 124] on select "Choose an option... Pending Applied Excluded (Questions) Excluded (Expired) Exc…" at bounding box center [344, 130] width 67 height 13
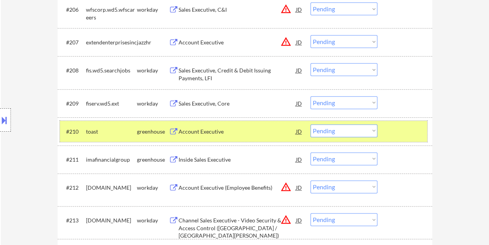
click at [398, 130] on div at bounding box center [406, 131] width 34 height 14
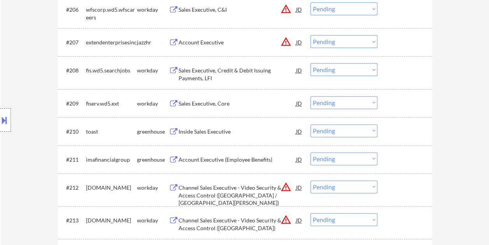
scroll to position [467, 0]
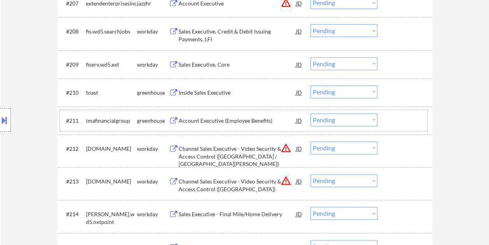
drag, startPoint x: 398, startPoint y: 119, endPoint x: 309, endPoint y: 117, distance: 89.1
click at [398, 119] on div at bounding box center [406, 120] width 34 height 14
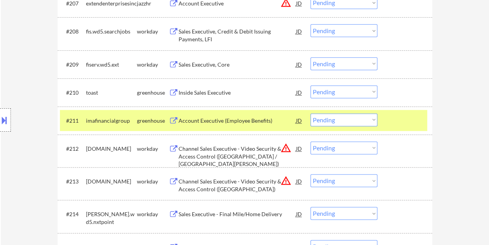
click at [266, 114] on div "Account Executive (Employee Benefits)" at bounding box center [238, 120] width 118 height 14
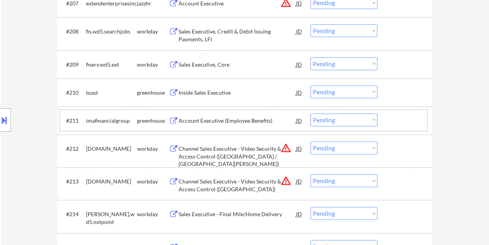
click at [396, 120] on div at bounding box center [406, 120] width 34 height 14
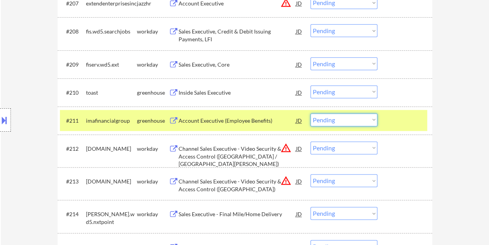
click at [371, 120] on select "Choose an option... Pending Applied Excluded (Questions) Excluded (Expired) Exc…" at bounding box center [344, 119] width 67 height 13
click at [311, 113] on select "Choose an option... Pending Applied Excluded (Questions) Excluded (Expired) Exc…" at bounding box center [344, 119] width 67 height 13
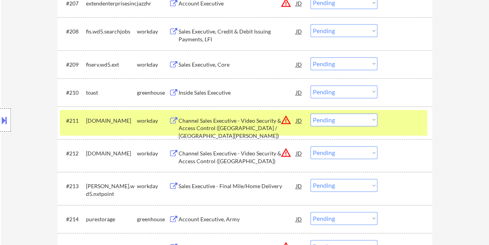
click at [409, 126] on div at bounding box center [406, 120] width 34 height 14
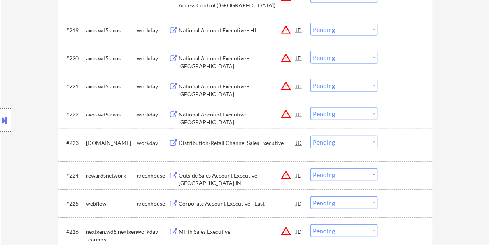
scroll to position [817, 0]
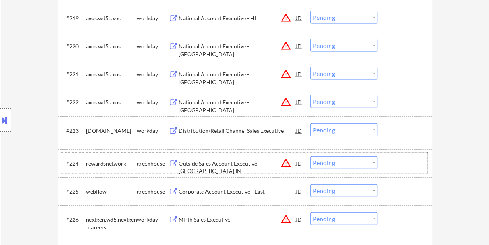
click at [400, 156] on div at bounding box center [406, 163] width 34 height 14
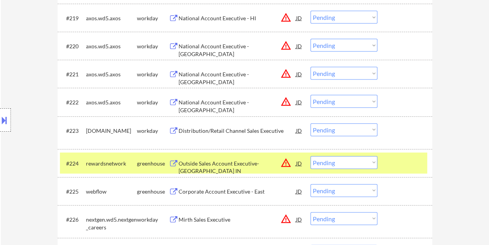
click at [250, 163] on div "Outside Sales Account Executive- [GEOGRAPHIC_DATA] IN" at bounding box center [238, 167] width 118 height 15
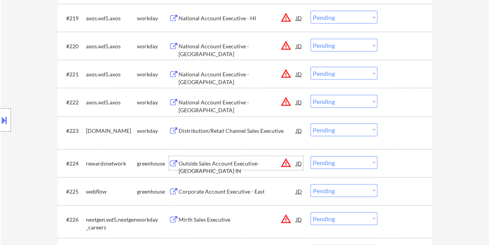
click at [393, 164] on div at bounding box center [406, 163] width 34 height 14
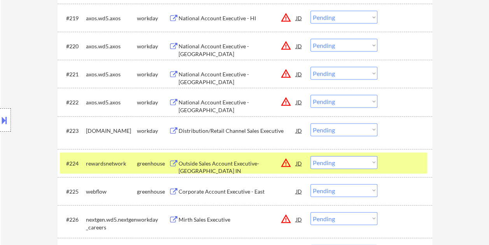
click at [375, 165] on select "Choose an option... Pending Applied Excluded (Questions) Excluded (Expired) Exc…" at bounding box center [344, 162] width 67 height 13
click at [311, 156] on select "Choose an option... Pending Applied Excluded (Questions) Excluded (Expired) Exc…" at bounding box center [344, 162] width 67 height 13
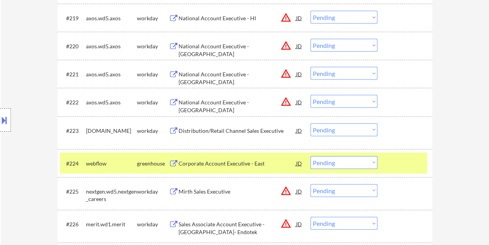
click at [402, 164] on div at bounding box center [406, 163] width 34 height 14
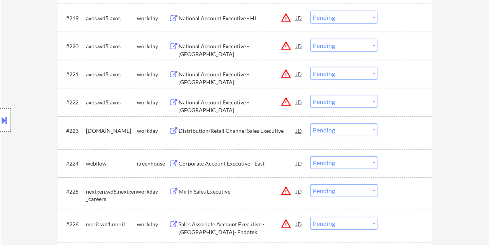
click at [402, 164] on div at bounding box center [406, 163] width 34 height 14
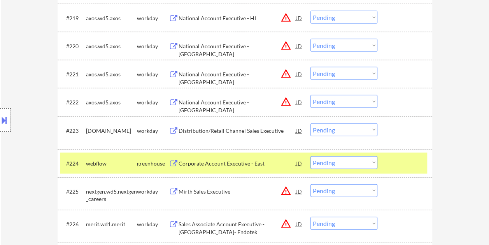
click at [219, 165] on div "Corporate Account Executive - East" at bounding box center [238, 164] width 118 height 8
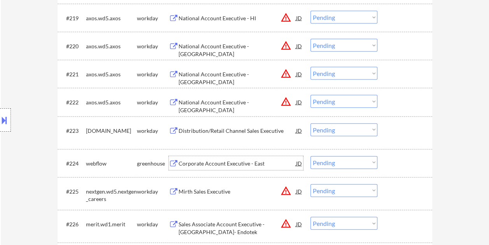
click at [384, 163] on div "#224 webflow greenhouse Corporate Account Executive - East JD warning_amber Cho…" at bounding box center [243, 163] width 367 height 21
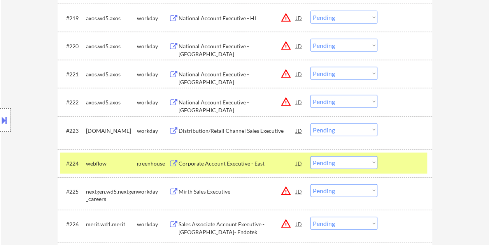
drag, startPoint x: 374, startPoint y: 164, endPoint x: 370, endPoint y: 165, distance: 4.6
click at [374, 164] on select "Choose an option... Pending Applied Excluded (Questions) Excluded (Expired) Exc…" at bounding box center [344, 162] width 67 height 13
click at [311, 156] on select "Choose an option... Pending Applied Excluded (Questions) Excluded (Expired) Exc…" at bounding box center [344, 162] width 67 height 13
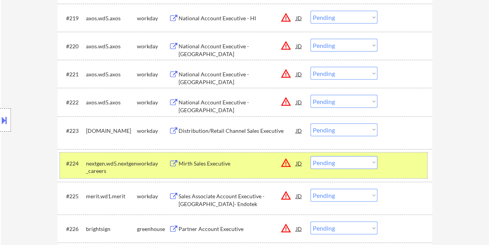
click at [401, 168] on div at bounding box center [406, 163] width 34 height 14
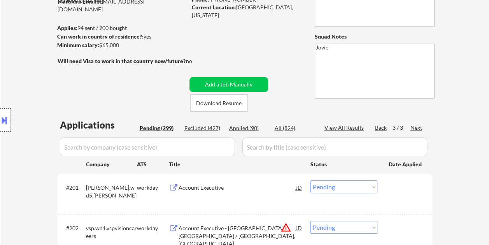
scroll to position [78, 0]
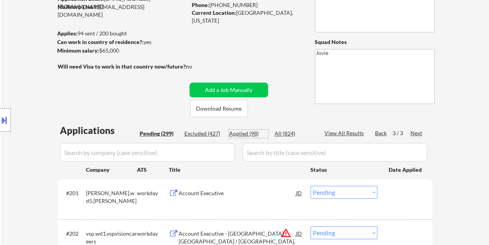
click at [247, 133] on div "Applied (98)" at bounding box center [248, 134] width 39 height 8
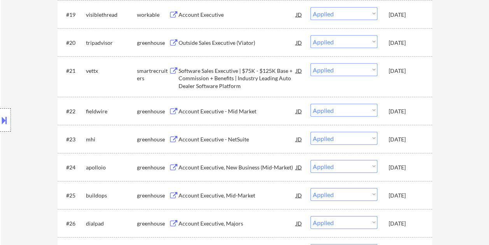
scroll to position [770, 0]
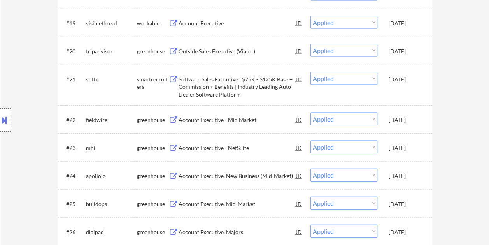
click at [388, 122] on div "#22 fieldwire greenhouse Account Executive - Mid Market JD warning_amber Choose…" at bounding box center [243, 119] width 367 height 21
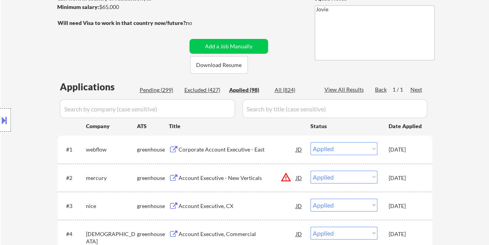
scroll to position [156, 0]
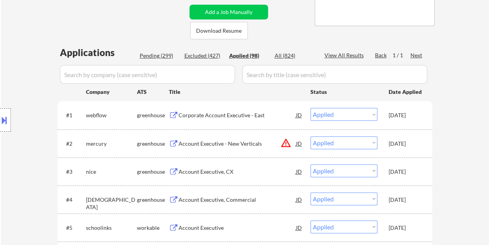
click at [163, 54] on div "Pending (299)" at bounding box center [159, 56] width 39 height 8
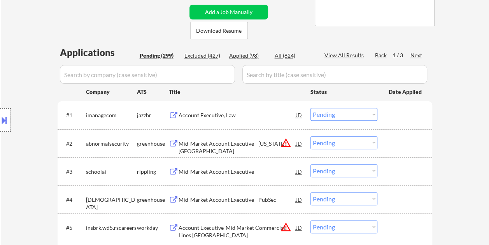
click at [243, 56] on div "Applied (98)" at bounding box center [248, 56] width 39 height 8
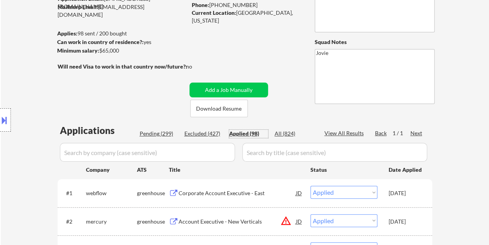
scroll to position [117, 0]
